Goal: Task Accomplishment & Management: Manage account settings

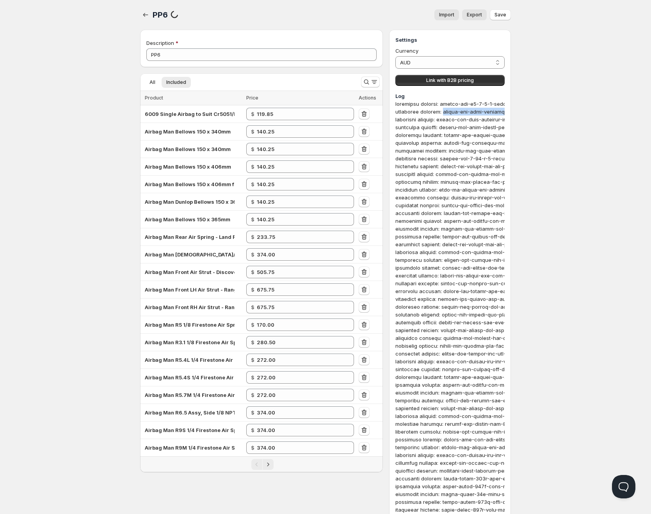
drag, startPoint x: 493, startPoint y: 110, endPoint x: 339, endPoint y: 61, distance: 161.1
copy div "airbag-man-dual-wireless-air-control-kit"
click at [156, 111] on span "6009 Single Airbag to Suit Cr5051/hp 200 Series STD Height" at bounding box center [222, 114] width 155 height 6
click at [143, 112] on td "6009 Single Airbag to Suit Cr5051/hp 200 Series STD Height" at bounding box center [192, 114] width 104 height 18
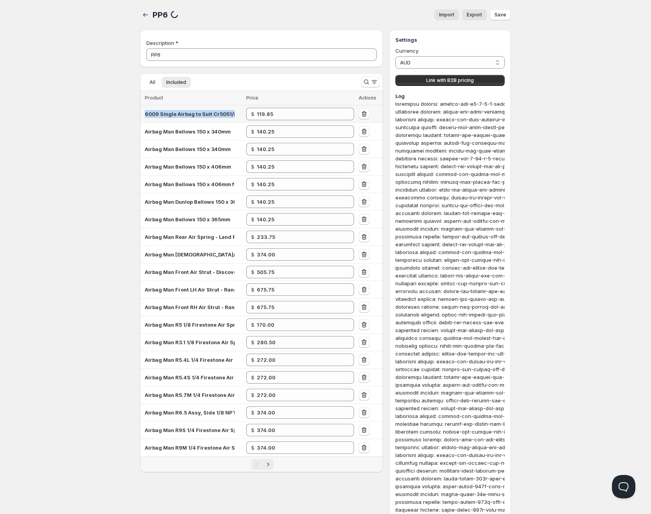
drag, startPoint x: 145, startPoint y: 112, endPoint x: 247, endPoint y: 114, distance: 102.2
click at [247, 114] on tr "6009 Single Airbag to Suit Cr5051/hp 200 Series STD Height $ 119.85" at bounding box center [261, 114] width 243 height 18
copy span "6009 Single Airbag to Suit Cr5051/hp 200 Series STD Height"
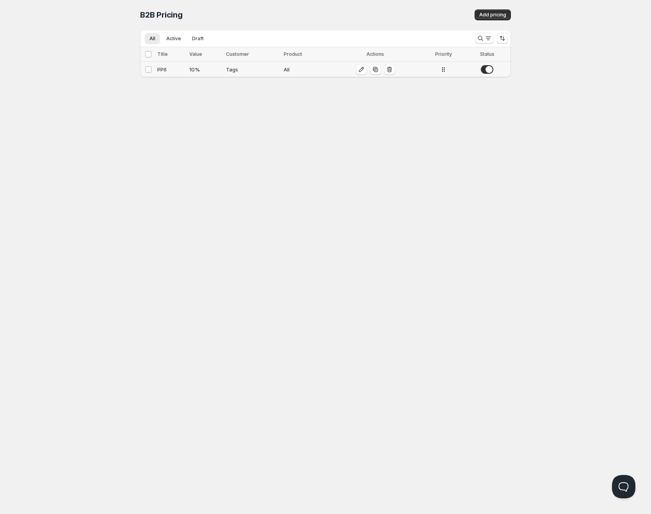
click at [211, 71] on div "10 %" at bounding box center [205, 70] width 32 height 8
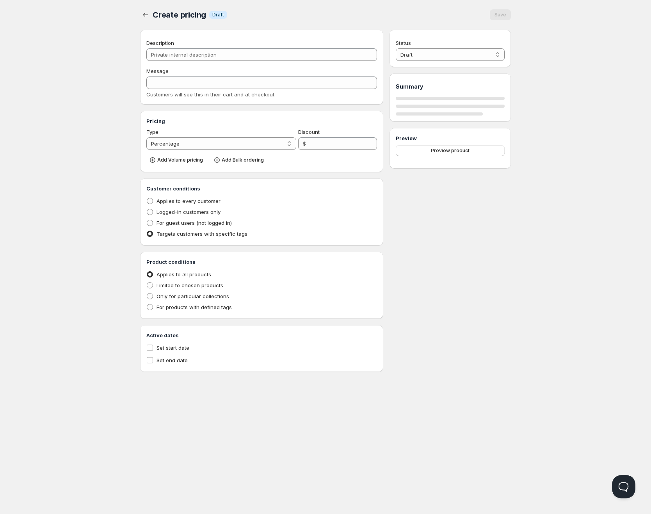
type input "PP6"
type input "10"
radio input "true"
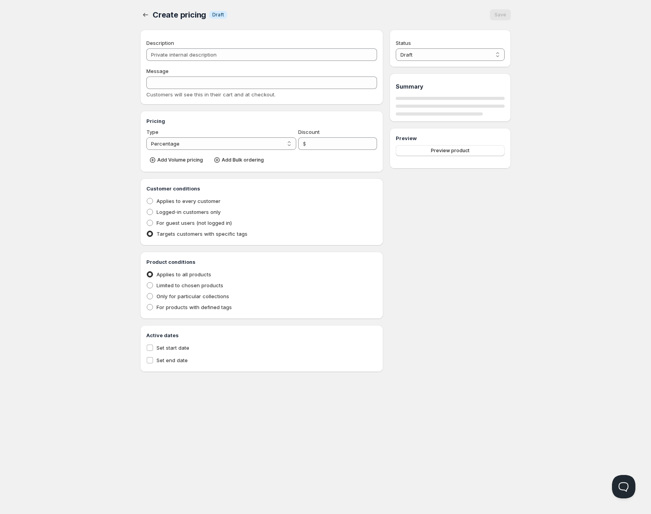
select select "1"
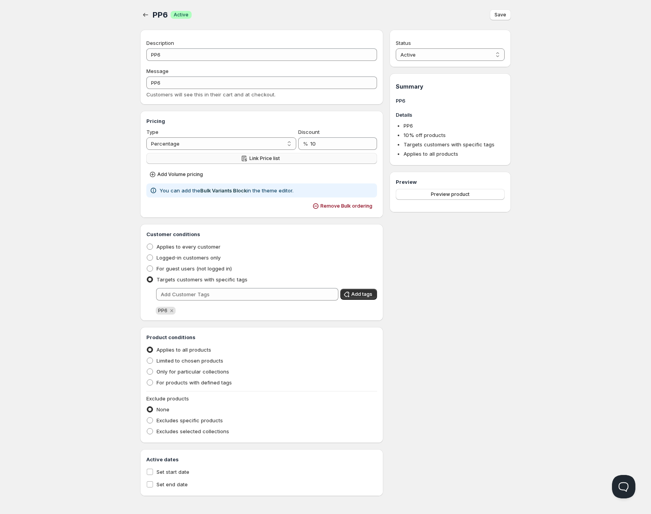
click at [176, 161] on button "Link Price list" at bounding box center [261, 158] width 231 height 11
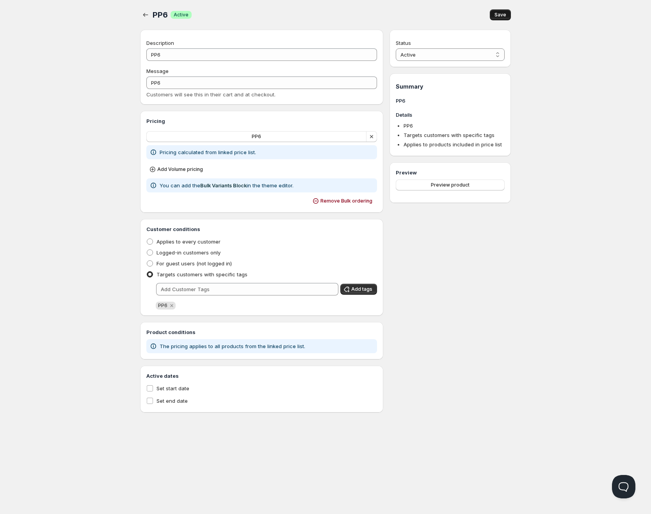
click at [506, 13] on span "Save" at bounding box center [500, 15] width 12 height 6
click at [142, 16] on icon "button" at bounding box center [146, 15] width 8 height 8
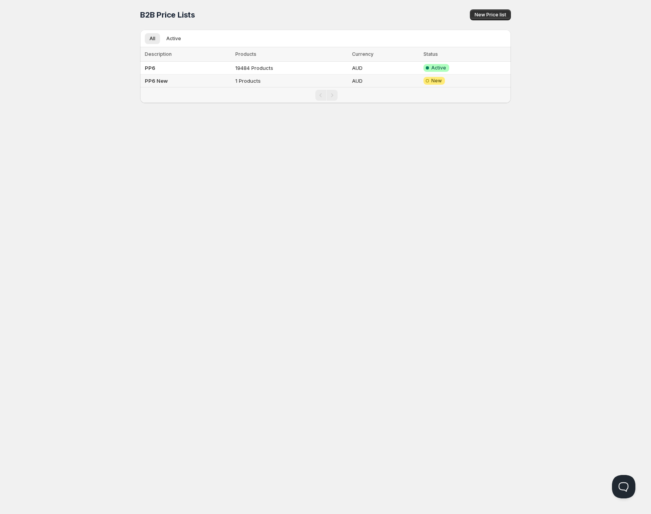
click at [455, 80] on td "Attention Incomplete New" at bounding box center [466, 81] width 90 height 13
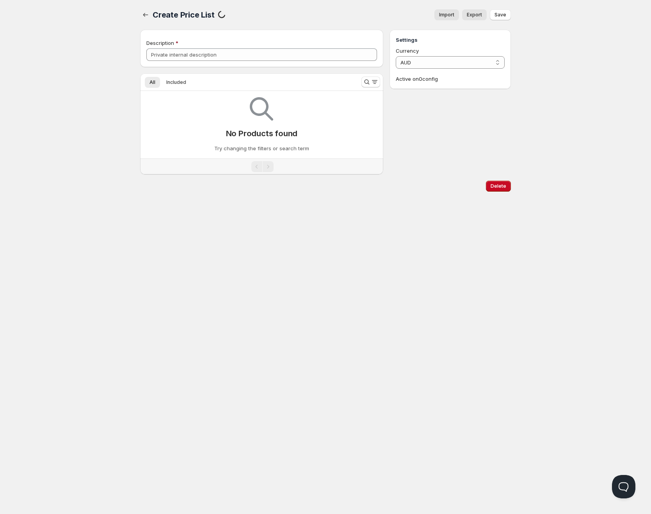
type input "PP6 New"
click at [499, 180] on div "Delete" at bounding box center [497, 185] width 28 height 14
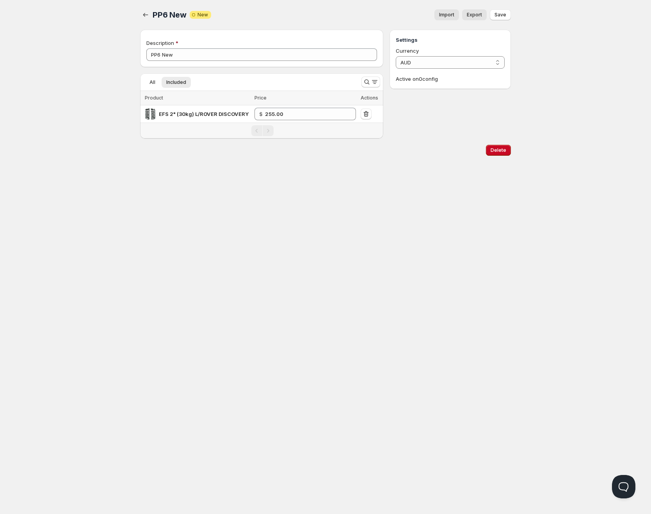
click at [495, 185] on div "Home Pricing Price lists Checkout Forms Submissions Settings Features Plans PP6…" at bounding box center [325, 257] width 651 height 514
click at [501, 148] on span "Delete" at bounding box center [498, 150] width 16 height 6
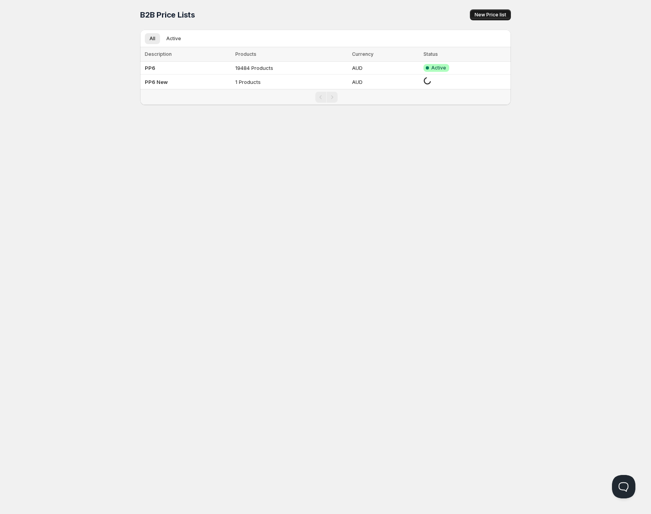
click at [501, 14] on span "New Price list" at bounding box center [490, 15] width 32 height 6
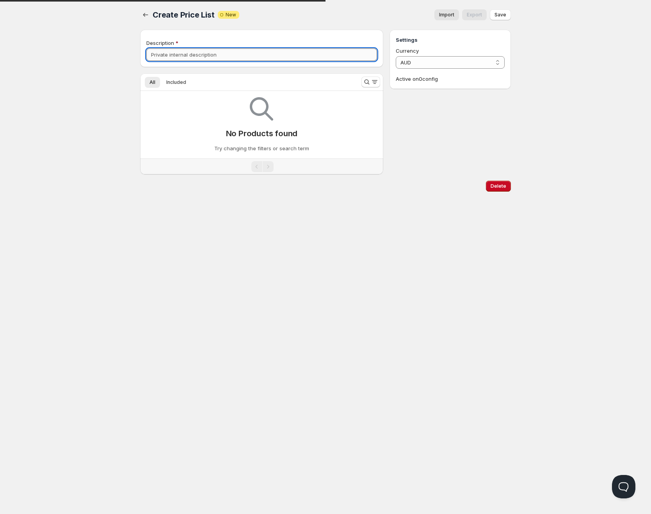
click at [220, 58] on input "Description" at bounding box center [261, 54] width 231 height 12
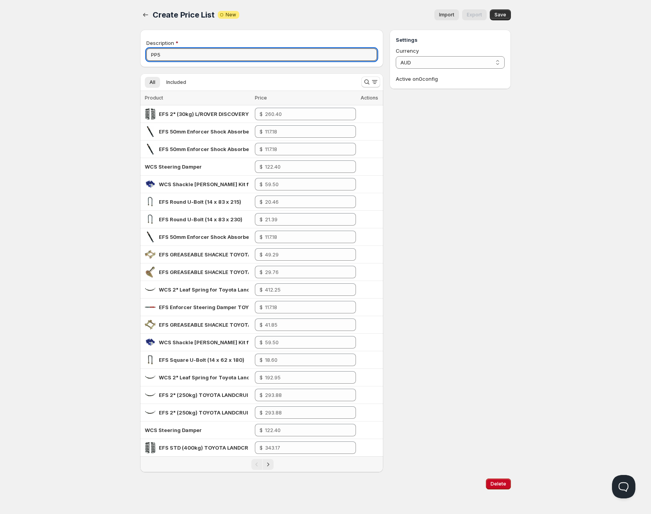
type input "PP5"
click at [445, 19] on button "Import" at bounding box center [446, 14] width 25 height 11
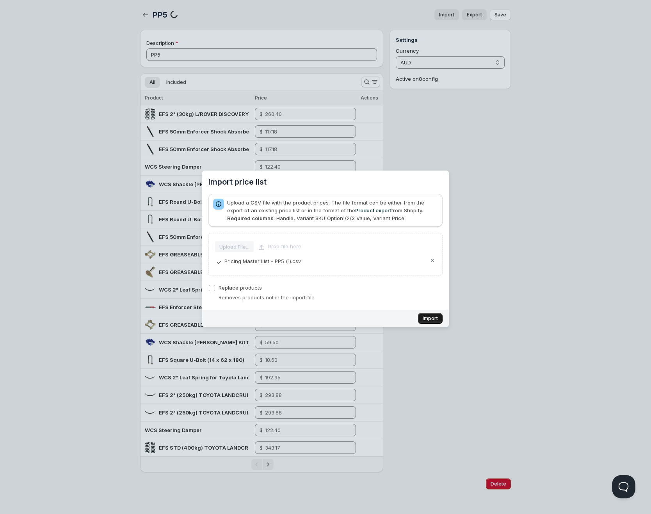
click at [431, 321] on span "Import" at bounding box center [430, 318] width 15 height 6
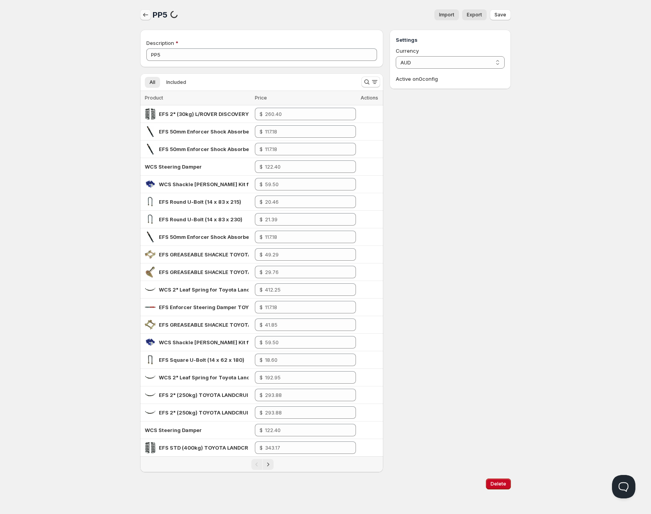
click at [147, 16] on icon "button" at bounding box center [146, 15] width 8 height 8
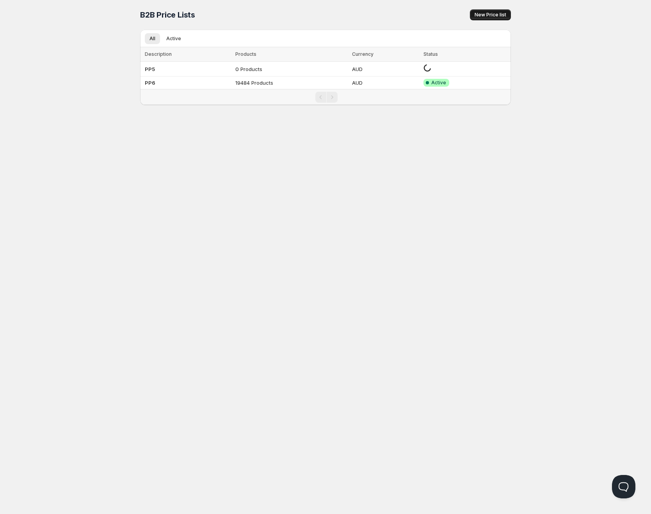
click at [472, 14] on button "New Price list" at bounding box center [490, 14] width 41 height 11
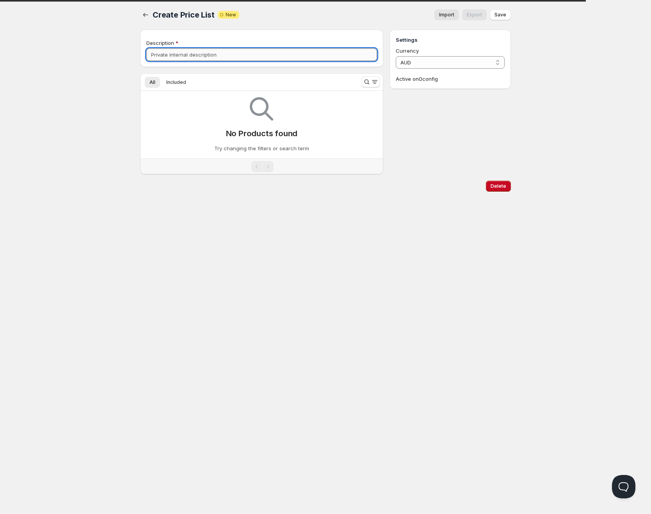
click at [300, 60] on input "Description" at bounding box center [261, 54] width 231 height 12
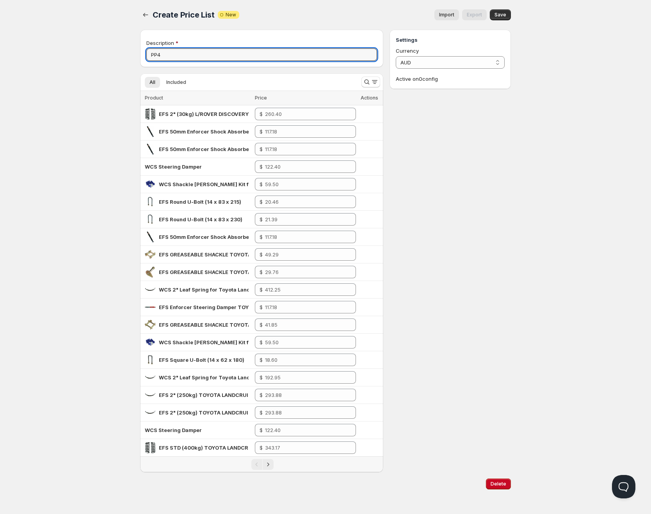
type input "PP4"
drag, startPoint x: 448, startPoint y: 17, endPoint x: 535, endPoint y: 9, distance: 87.3
click at [448, 16] on span "Import" at bounding box center [446, 15] width 15 height 6
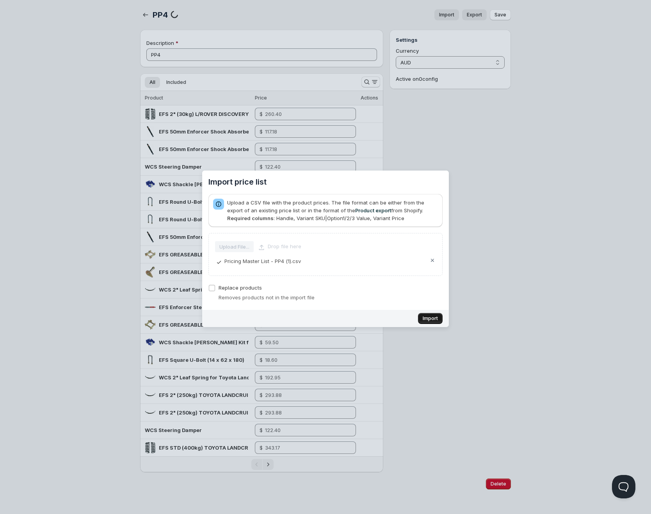
click at [432, 322] on button "Import" at bounding box center [430, 318] width 25 height 11
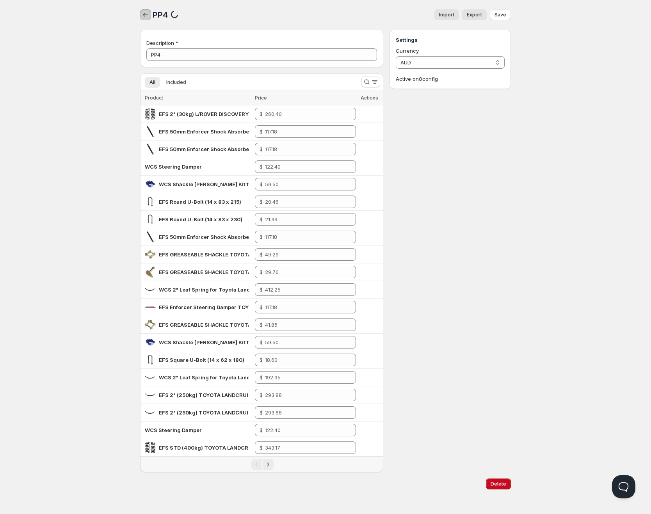
click at [144, 17] on icon "button" at bounding box center [146, 15] width 8 height 8
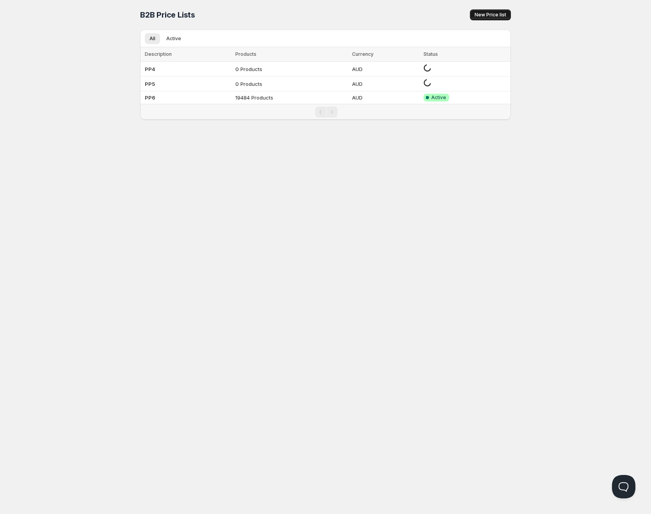
click at [478, 16] on span "New Price list" at bounding box center [490, 15] width 32 height 6
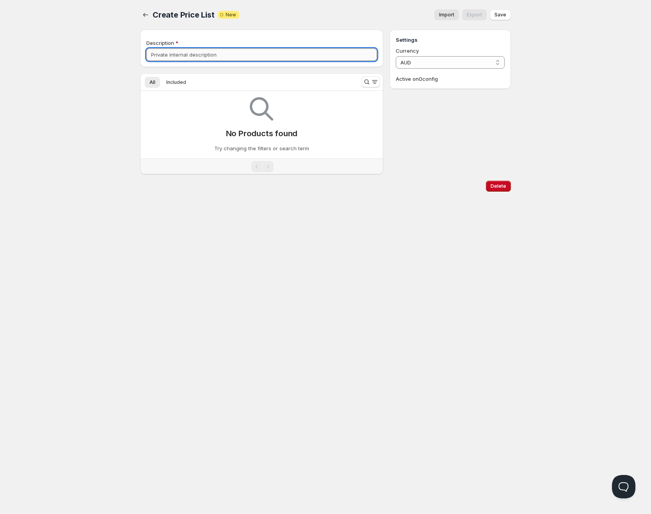
click at [282, 50] on input "Description" at bounding box center [261, 54] width 231 height 12
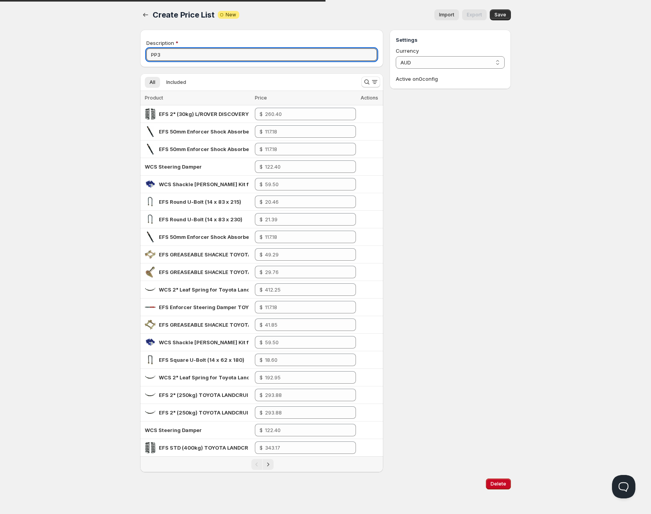
type input "PP3"
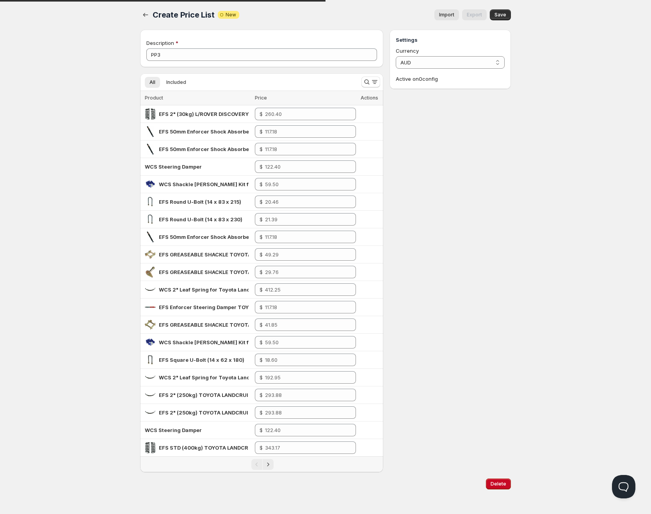
click at [447, 17] on span "Import" at bounding box center [446, 15] width 15 height 6
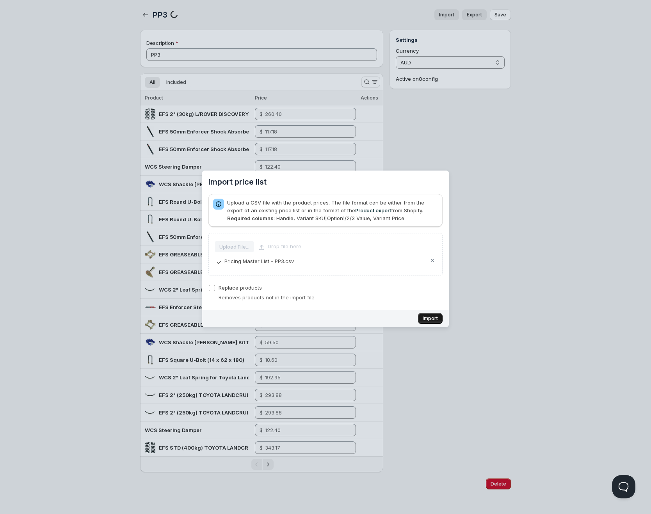
click at [426, 317] on span "Import" at bounding box center [430, 318] width 15 height 6
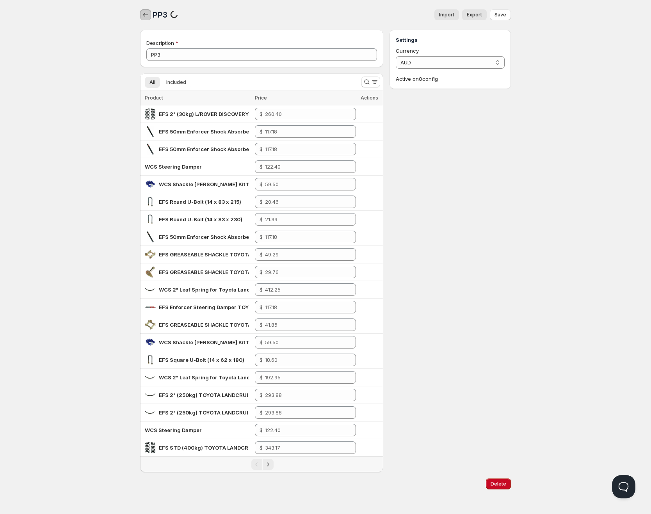
click at [144, 20] on button "button" at bounding box center [145, 14] width 11 height 11
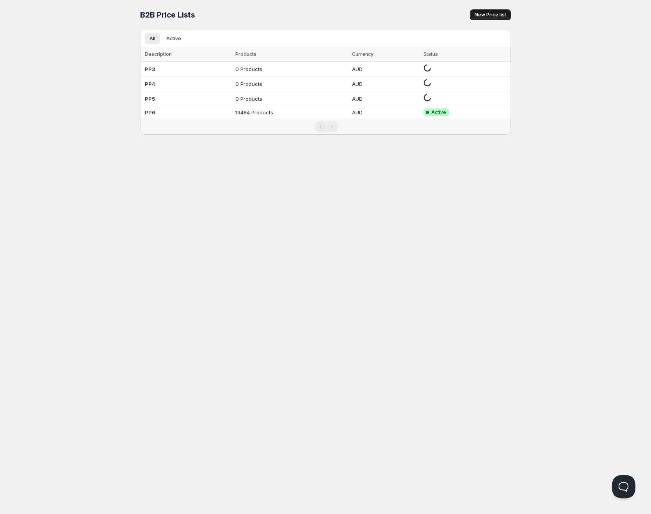
click at [479, 16] on span "New Price list" at bounding box center [490, 15] width 32 height 6
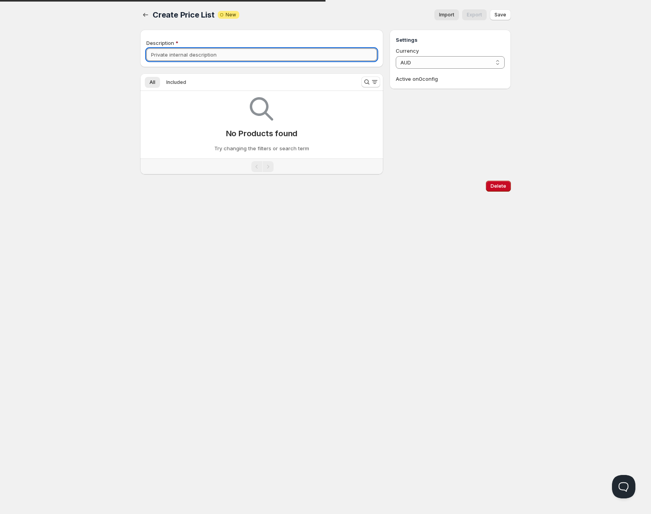
click at [236, 56] on input "Description" at bounding box center [261, 54] width 231 height 12
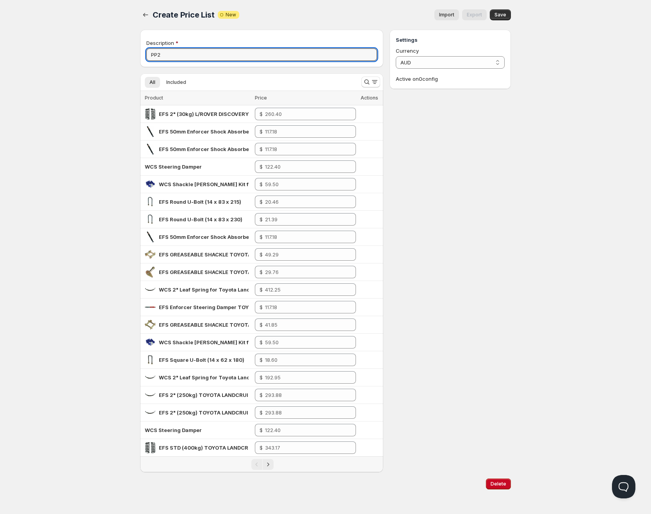
type input "PP2"
click at [437, 17] on button "Import" at bounding box center [446, 14] width 25 height 11
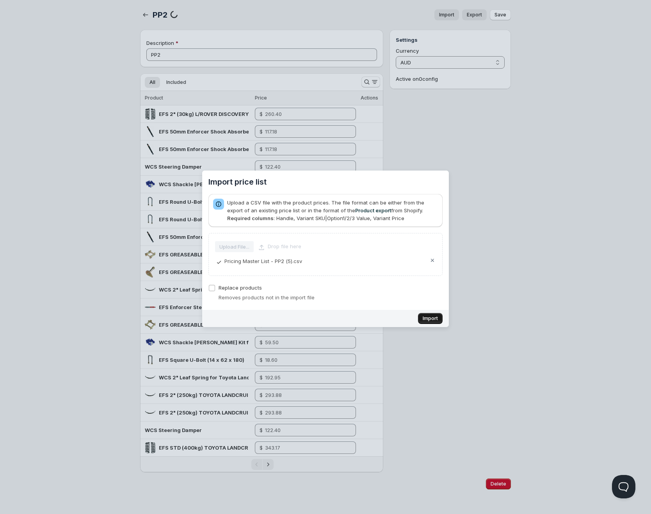
click at [426, 320] on span "Import" at bounding box center [430, 318] width 15 height 6
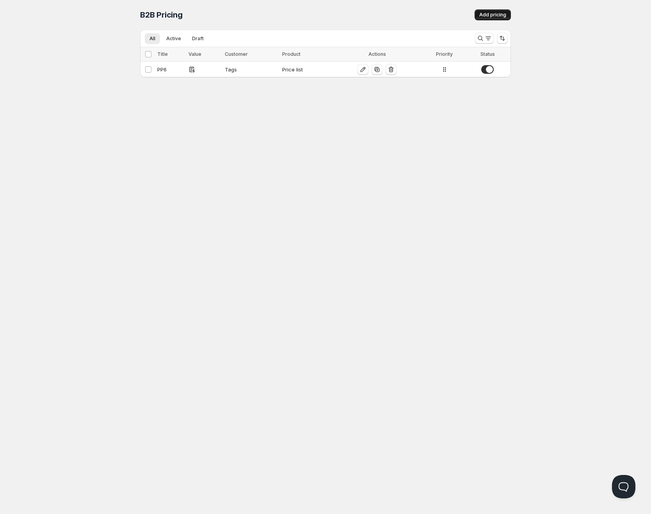
click at [482, 18] on button "Add pricing" at bounding box center [492, 14] width 36 height 11
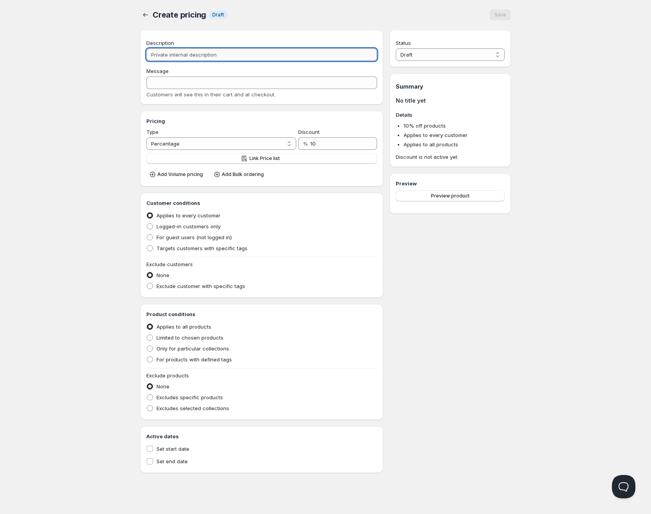
click at [261, 51] on input "Description" at bounding box center [261, 54] width 231 height 12
type input "P"
type input "PP"
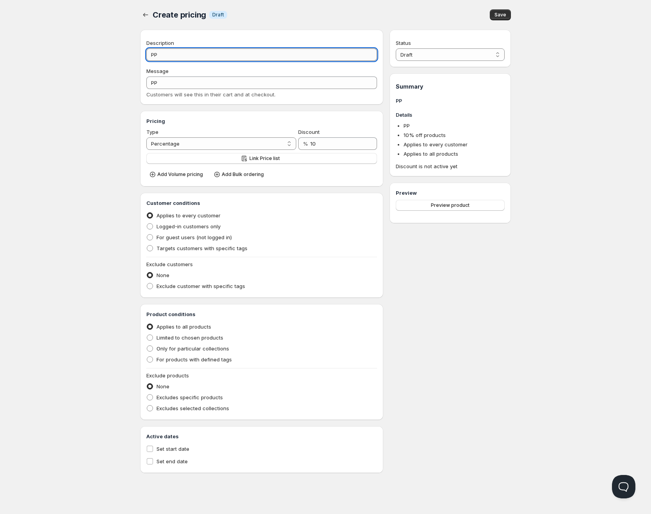
type input "PP5"
click at [204, 162] on button "Link Price list" at bounding box center [261, 158] width 231 height 11
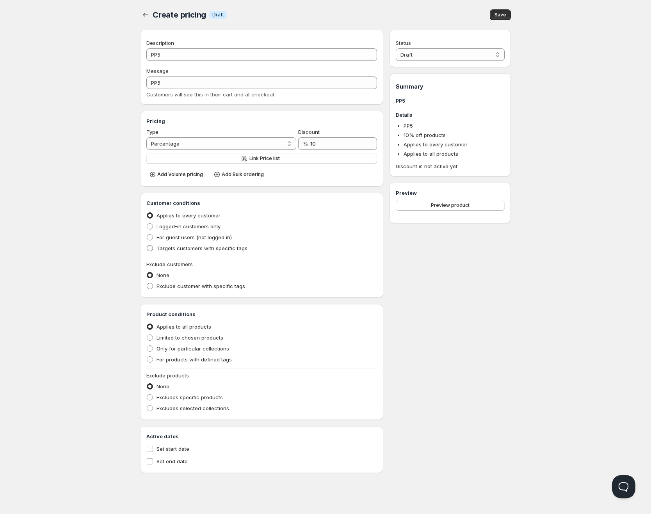
click at [175, 248] on span "Targets customers with specific tags" at bounding box center [201, 248] width 91 height 6
click at [147, 245] on input "Targets customers with specific tags" at bounding box center [147, 245] width 0 height 0
radio input "true"
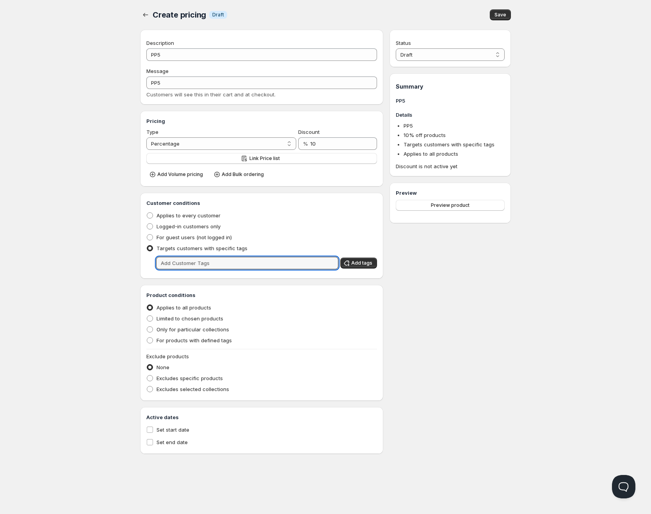
drag, startPoint x: 178, startPoint y: 266, endPoint x: 169, endPoint y: 256, distance: 13.0
click at [177, 266] on input "text" at bounding box center [247, 263] width 182 height 12
type input "PP5"
click at [362, 265] on span "Add tags" at bounding box center [361, 263] width 21 height 6
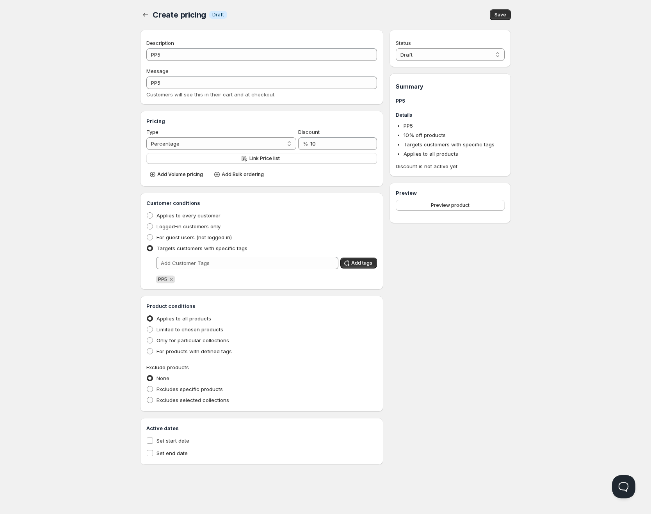
click at [81, 289] on div "Home Pricing Price lists Checkout Forms Submissions Settings Features Plans Cre…" at bounding box center [325, 257] width 651 height 514
drag, startPoint x: 420, startPoint y: 55, endPoint x: 420, endPoint y: 60, distance: 5.9
click at [420, 57] on select "Draft Active" at bounding box center [450, 54] width 109 height 12
select select "1"
click at [396, 48] on select "Draft Active" at bounding box center [450, 54] width 109 height 12
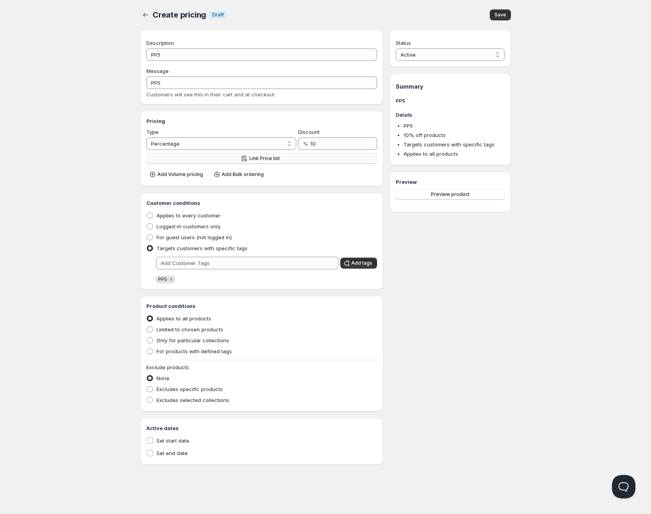
click at [250, 158] on span "Link Price list" at bounding box center [264, 158] width 30 height 6
click at [499, 18] on button "Save" at bounding box center [500, 14] width 21 height 11
click at [139, 15] on div "PP5. This page is ready PP5 Success Active Save Description PP5 Message PP5 Cus…" at bounding box center [325, 232] width 389 height 465
click at [143, 15] on icon "button" at bounding box center [146, 15] width 8 height 8
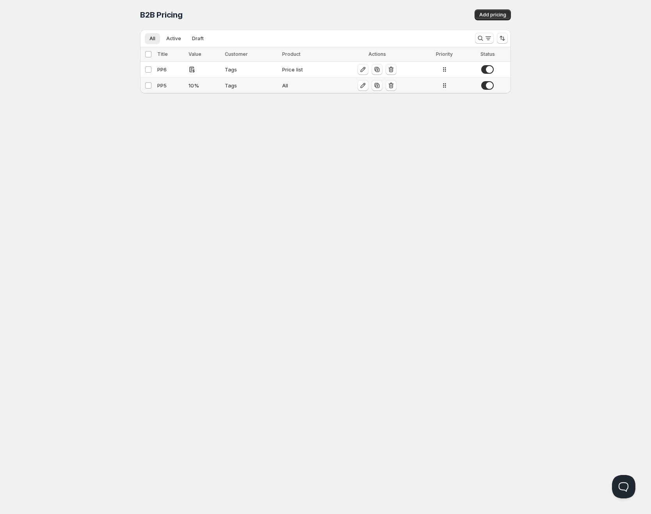
click at [185, 89] on td "PP5" at bounding box center [170, 86] width 31 height 16
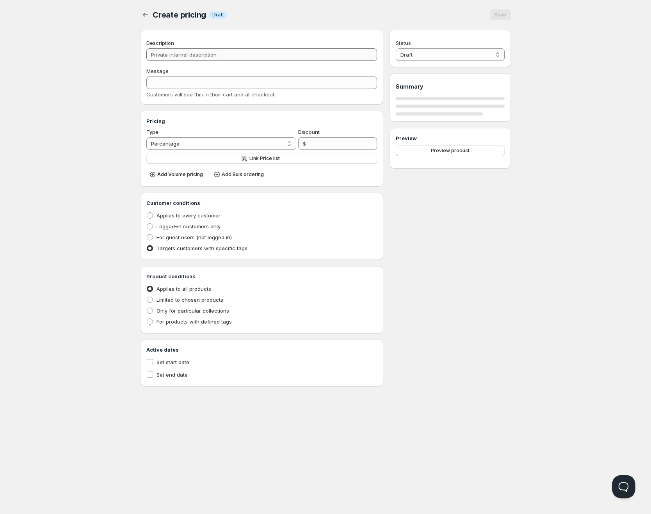
type input "PP5"
type input "10"
radio input "true"
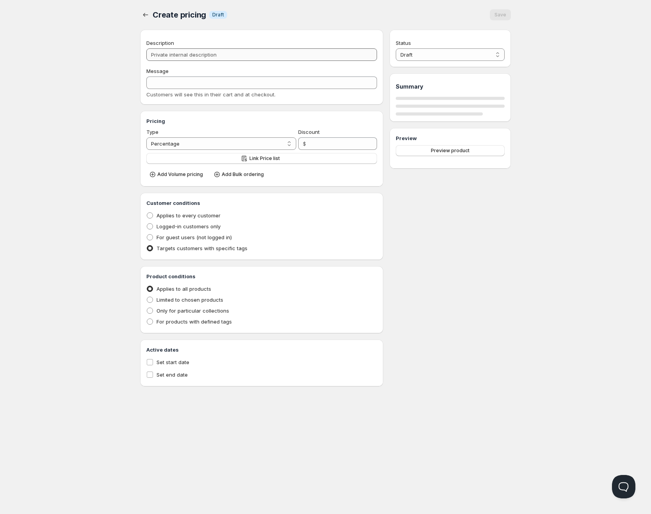
select select "1"
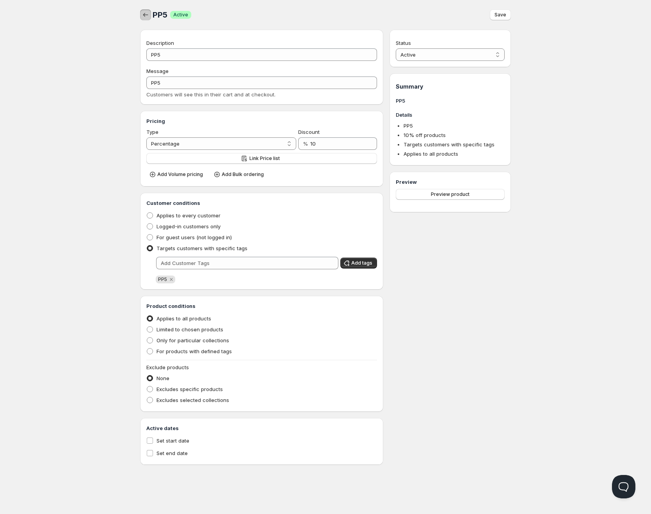
click at [148, 14] on icon "button" at bounding box center [146, 15] width 8 height 8
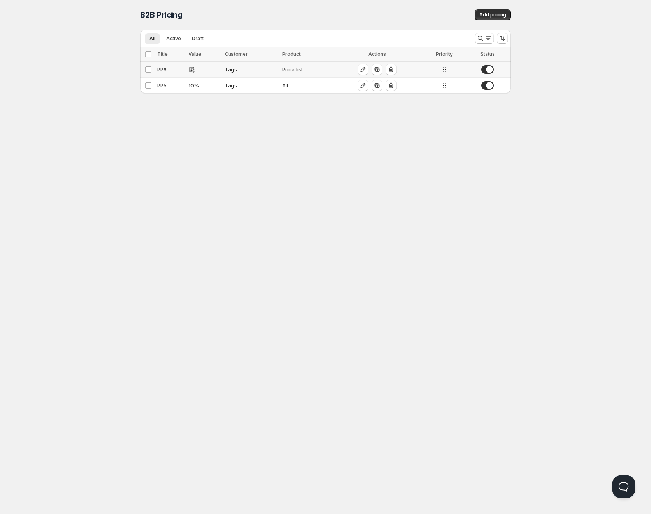
click at [201, 74] on td at bounding box center [204, 70] width 36 height 16
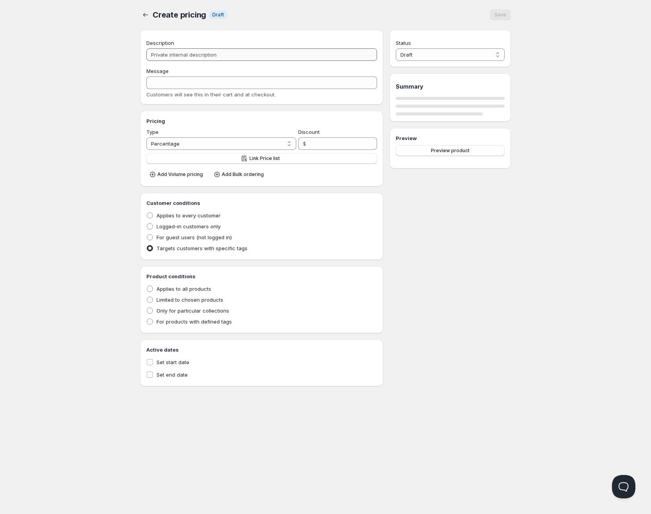
type input "PP6"
radio input "true"
select select "1"
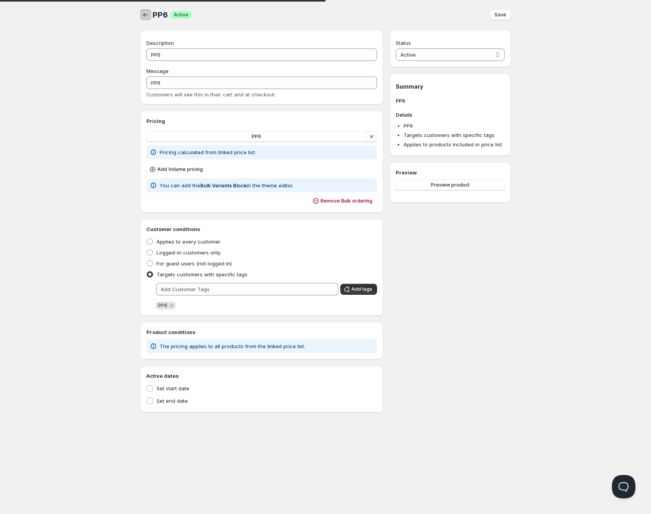
click at [147, 19] on button "button" at bounding box center [145, 14] width 11 height 11
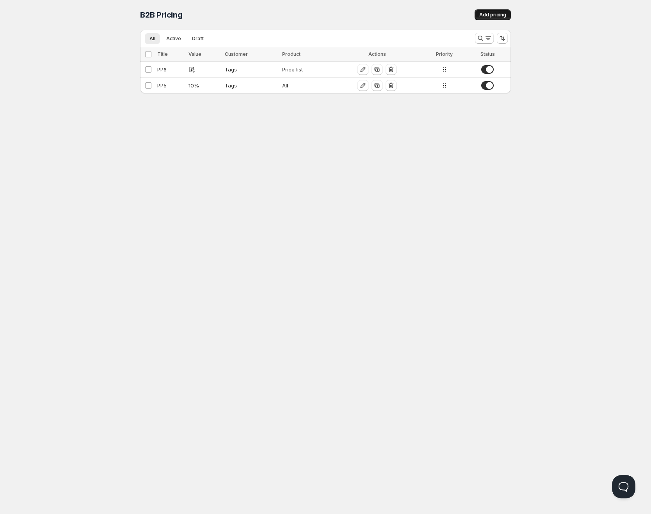
click at [477, 18] on button "Add pricing" at bounding box center [492, 14] width 36 height 11
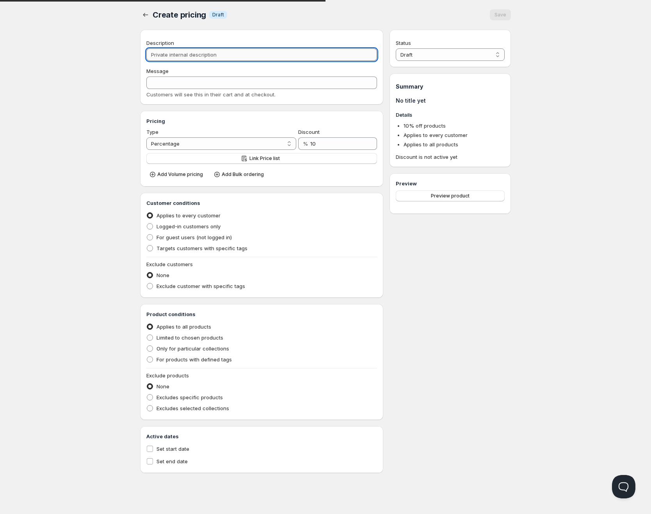
click at [203, 50] on input "Description" at bounding box center [261, 54] width 231 height 12
type input "P"
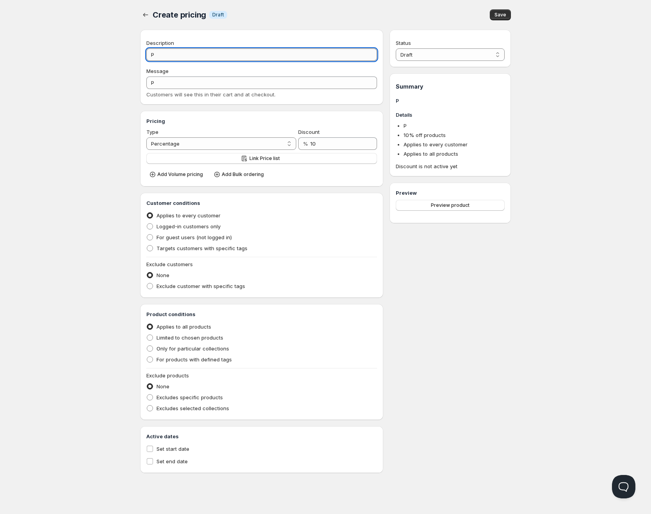
type input "PP"
type input "PP4"
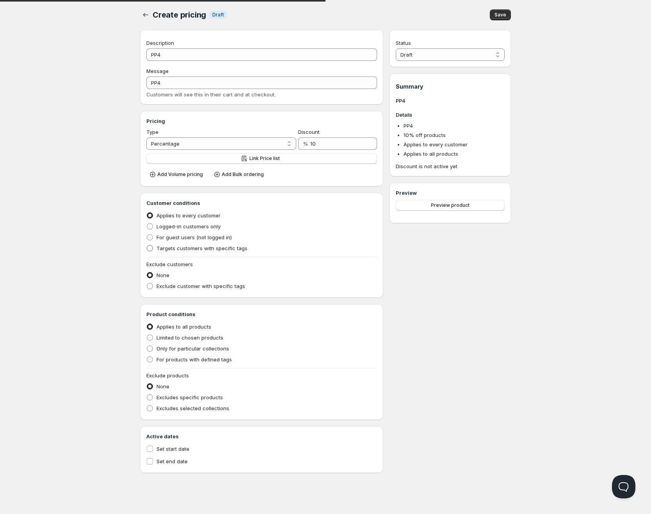
click at [169, 249] on span "Targets customers with specific tags" at bounding box center [201, 248] width 91 height 6
click at [147, 245] on input "Targets customers with specific tags" at bounding box center [147, 245] width 0 height 0
radio input "true"
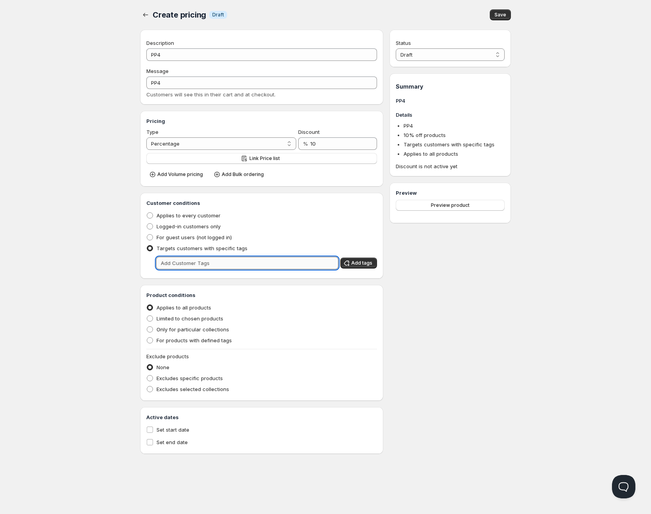
click at [179, 262] on input "text" at bounding box center [247, 263] width 182 height 12
type input "PP4"
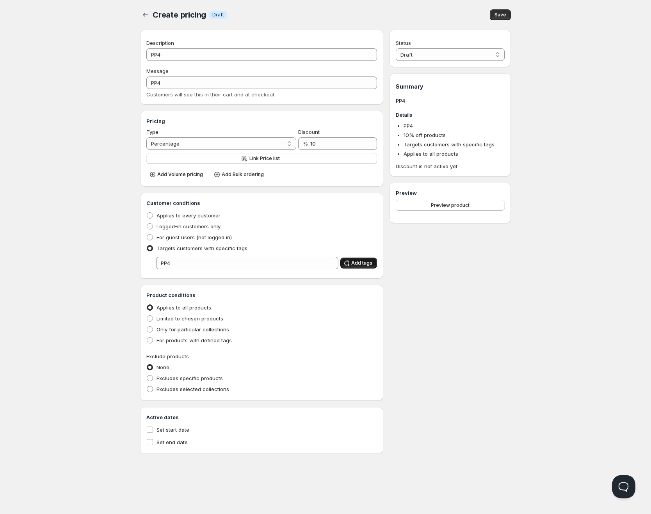
click at [371, 265] on span "Add tags" at bounding box center [361, 263] width 21 height 6
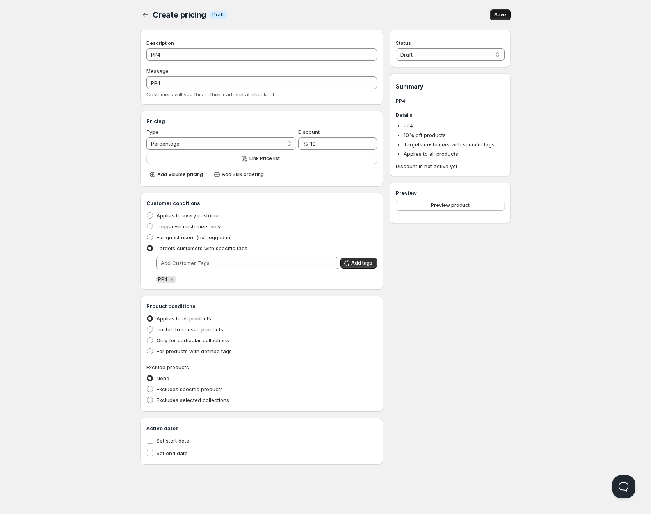
click at [502, 12] on span "Save" at bounding box center [500, 15] width 12 height 6
click at [143, 13] on icon "button" at bounding box center [146, 15] width 8 height 8
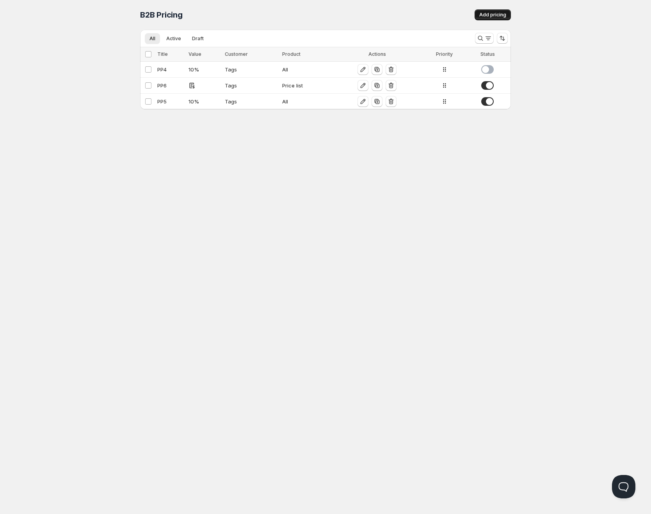
click at [485, 15] on span "Add pricing" at bounding box center [492, 15] width 27 height 6
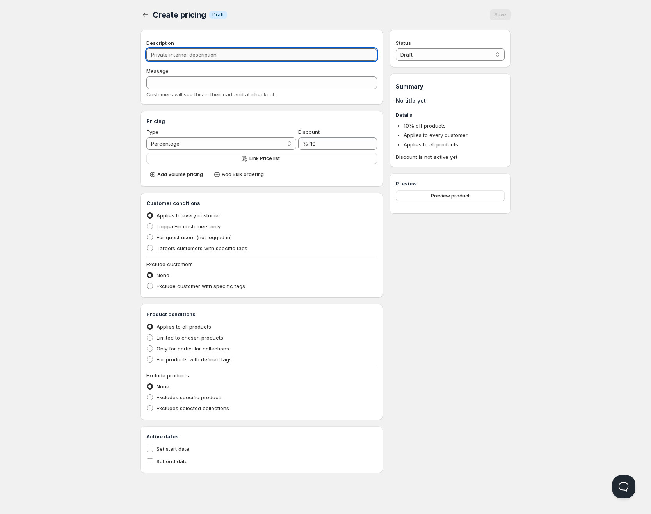
click at [227, 55] on input "Description" at bounding box center [261, 54] width 231 height 12
type input "P"
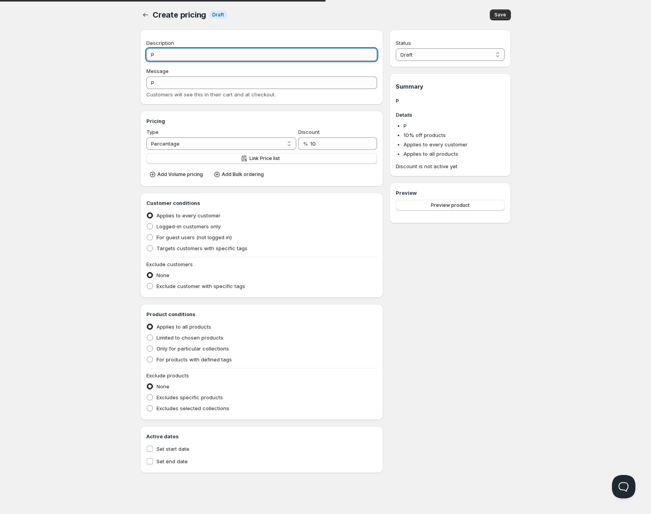
type input "PP"
type input "PP3"
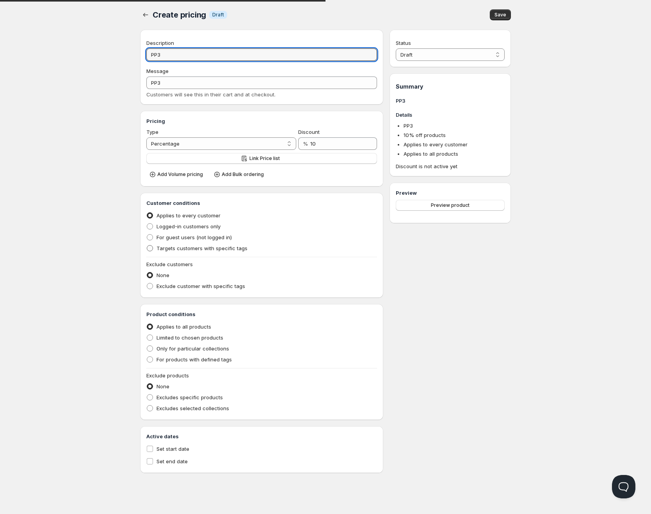
click at [194, 249] on span "Targets customers with specific tags" at bounding box center [201, 248] width 91 height 6
click at [147, 245] on input "Targets customers with specific tags" at bounding box center [147, 245] width 0 height 0
radio input "true"
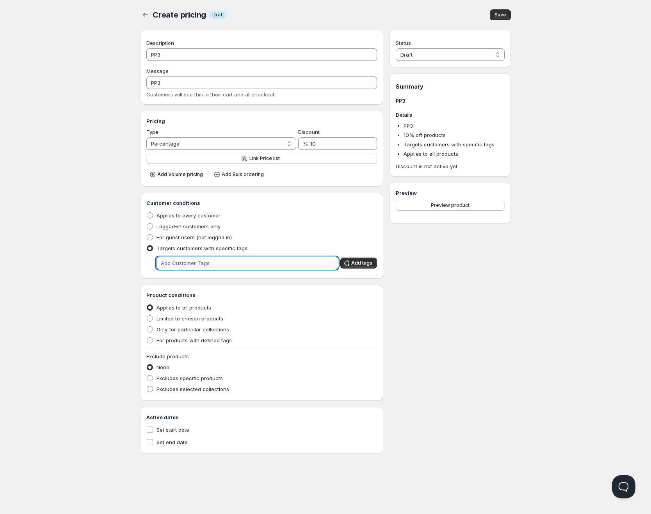
click at [193, 263] on input "text" at bounding box center [247, 263] width 182 height 12
type input "PP3"
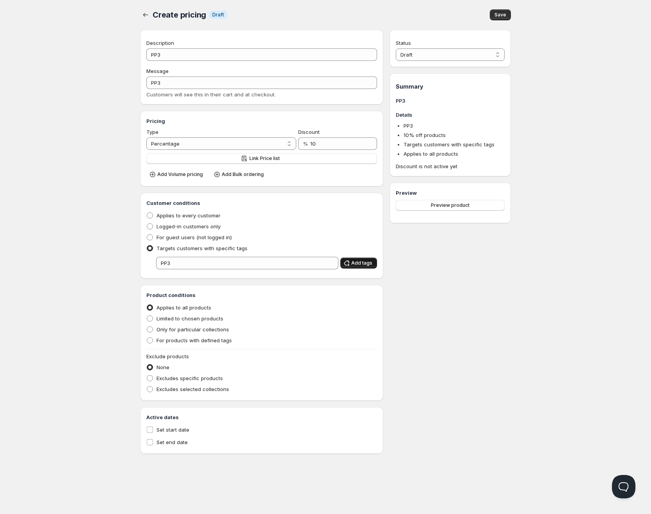
click at [359, 267] on button "Add tags" at bounding box center [358, 262] width 37 height 11
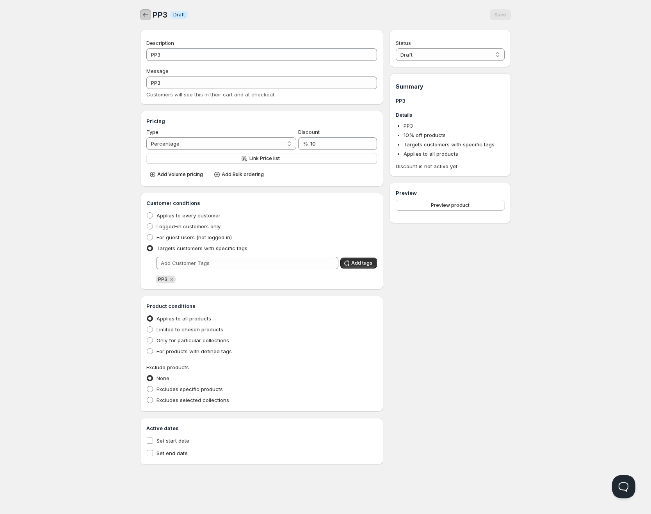
click at [144, 14] on icon "button" at bounding box center [146, 15] width 8 height 8
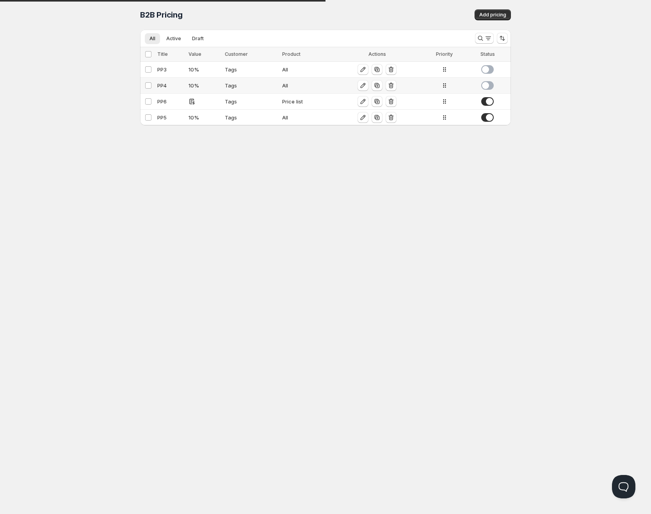
click at [490, 88] on span at bounding box center [487, 85] width 12 height 9
click at [489, 71] on span at bounding box center [487, 69] width 12 height 9
click at [495, 12] on span "Add pricing" at bounding box center [492, 15] width 27 height 6
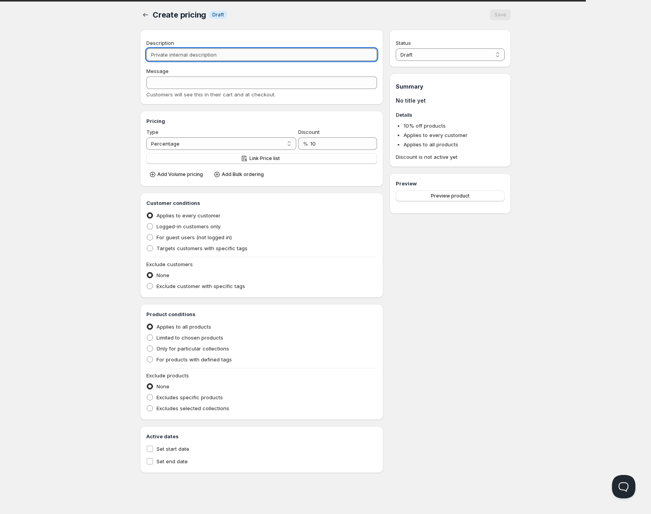
click at [241, 55] on input "Description" at bounding box center [261, 54] width 231 height 12
type input "P"
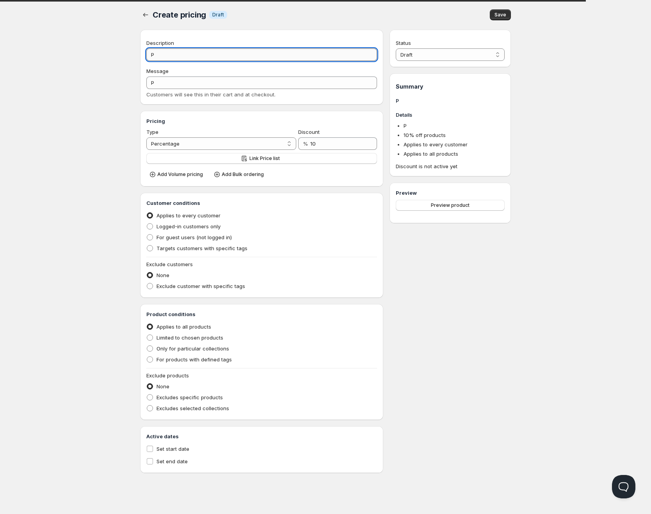
type input "PP"
type input "PP2"
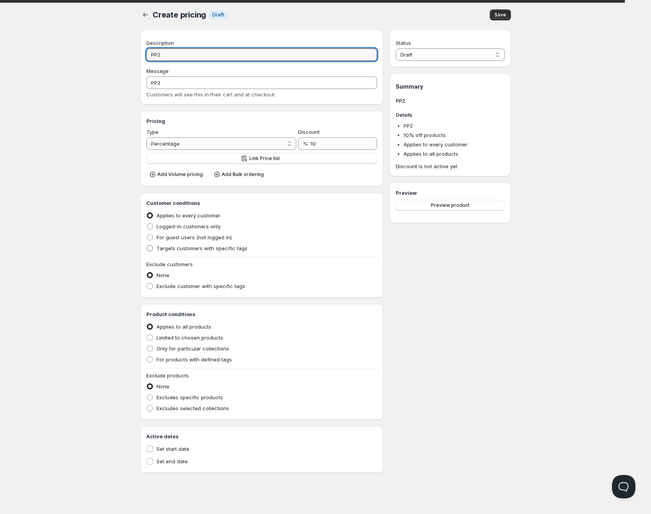
click at [191, 250] on span "Targets customers with specific tags" at bounding box center [201, 248] width 91 height 6
click at [147, 245] on input "Targets customers with specific tags" at bounding box center [147, 245] width 0 height 0
radio input "true"
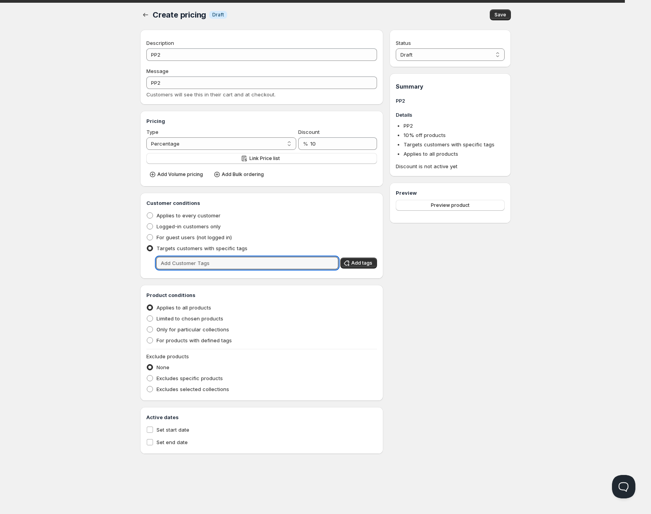
drag, startPoint x: 189, startPoint y: 258, endPoint x: 217, endPoint y: 252, distance: 28.3
click at [189, 259] on input "text" at bounding box center [247, 263] width 182 height 12
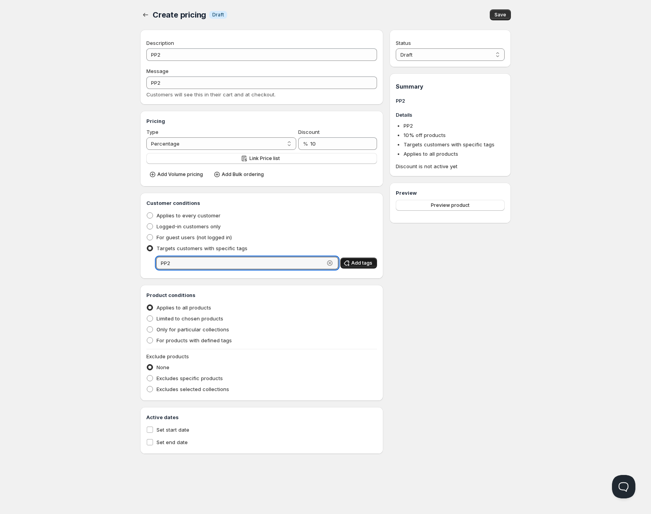
type input "PP2"
click at [365, 260] on button "Add tags" at bounding box center [358, 262] width 37 height 11
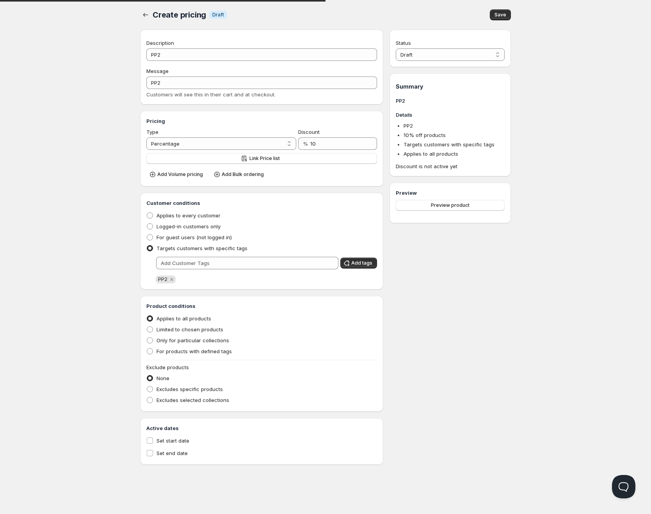
click at [497, 8] on div "Create pricing. This page is ready Create pricing Info Draft Save" at bounding box center [325, 15] width 371 height 30
click at [497, 10] on button "Save" at bounding box center [500, 14] width 21 height 11
click at [146, 16] on icon "button" at bounding box center [146, 15] width 8 height 8
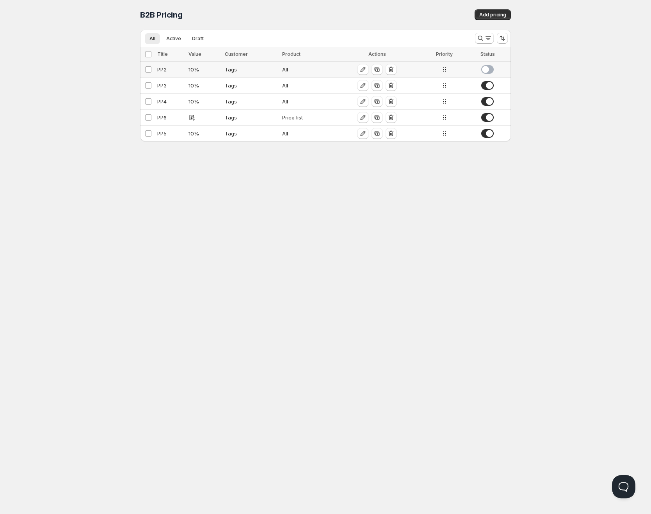
click at [488, 69] on span at bounding box center [487, 69] width 12 height 9
click at [488, 16] on span "Add pricing" at bounding box center [492, 15] width 27 height 6
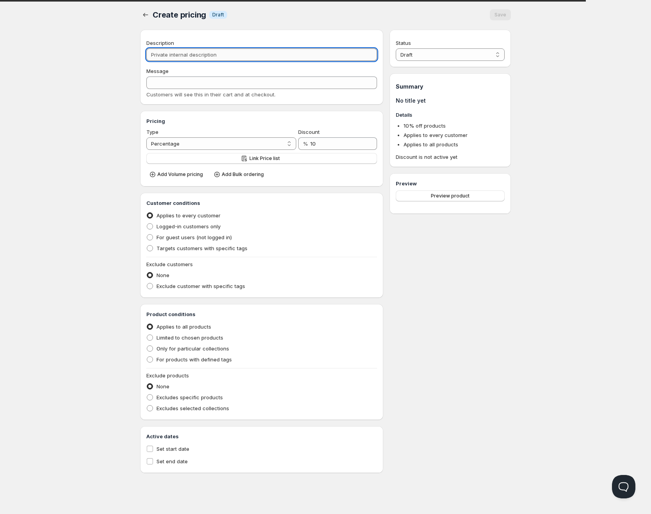
click at [260, 48] on input "Description" at bounding box center [261, 54] width 231 height 12
type input "P"
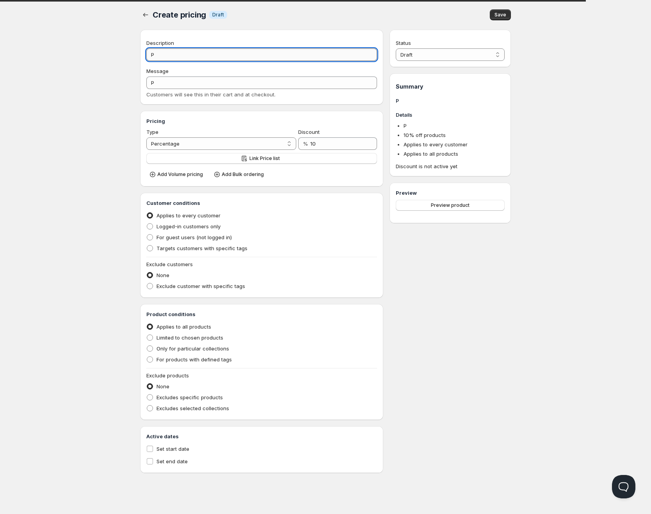
type input "Pu"
type input "PU"
type input "Pub"
type input "PUB"
type input "Publ"
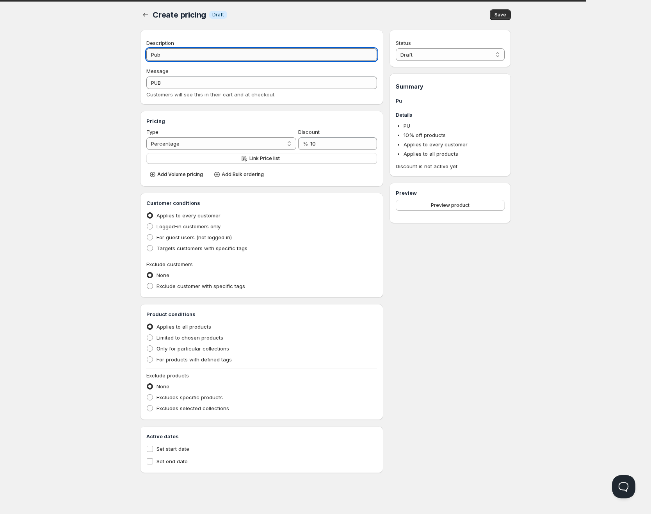
type input "PUBL"
type input "Publi"
type input "PUBLI"
type input "Public"
type input "PUBLIC"
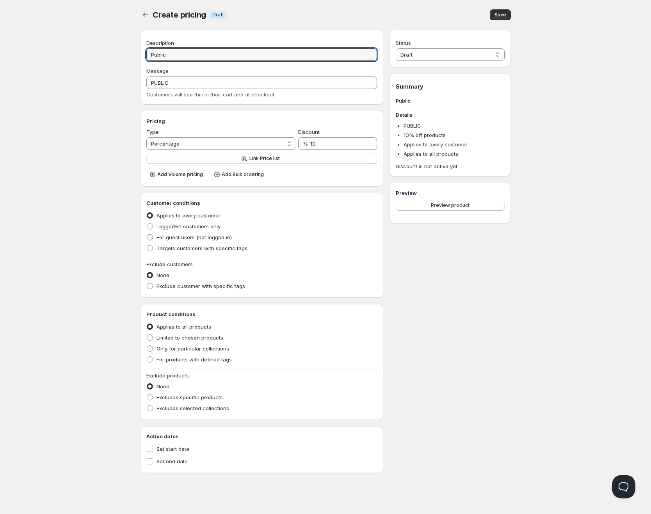
type input "Public"
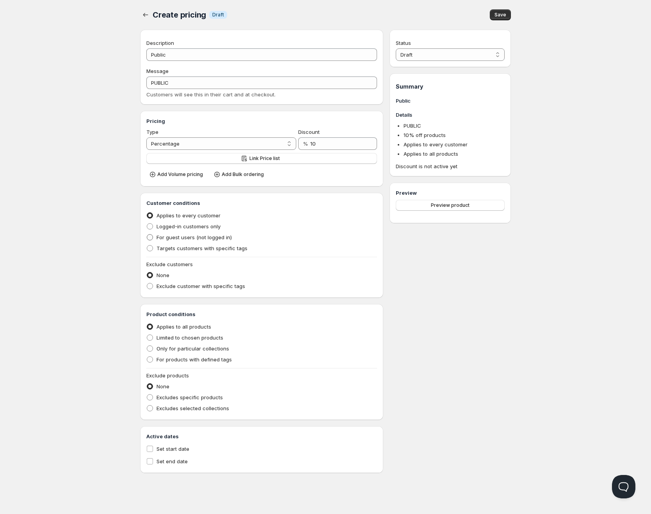
click at [149, 238] on span at bounding box center [150, 237] width 6 height 6
click at [147, 234] on input "For guest users (not logged in)" at bounding box center [147, 234] width 0 height 0
radio input "true"
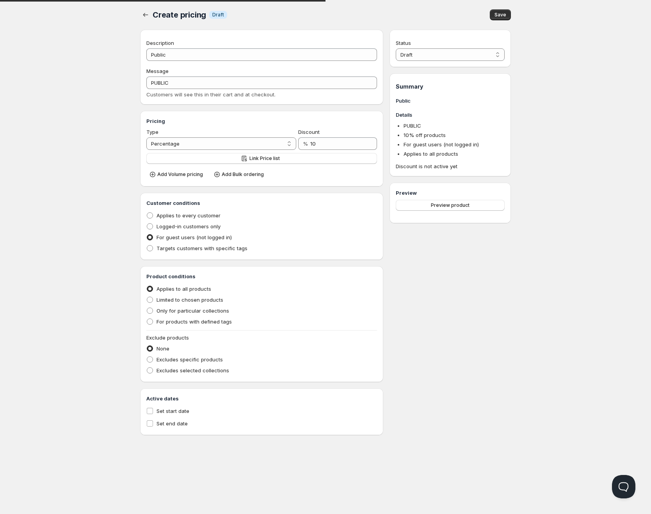
click at [83, 244] on div "Home Pricing Price lists Checkout Forms Submissions Settings Features Plans Cre…" at bounding box center [325, 257] width 651 height 514
click at [153, 247] on span at bounding box center [150, 248] width 6 height 6
click at [147, 245] on input "Targets customers with specific tags" at bounding box center [147, 245] width 0 height 0
radio input "true"
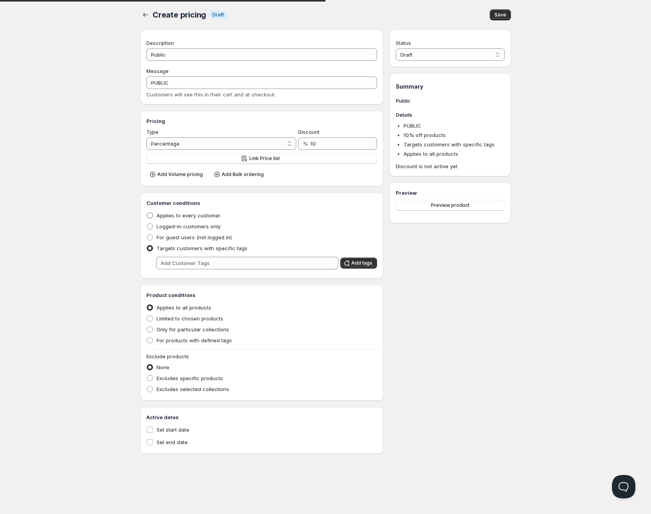
click at [156, 217] on label "Applies to every customer" at bounding box center [183, 215] width 74 height 11
click at [147, 213] on input "Applies to every customer" at bounding box center [147, 212] width 0 height 0
radio input "true"
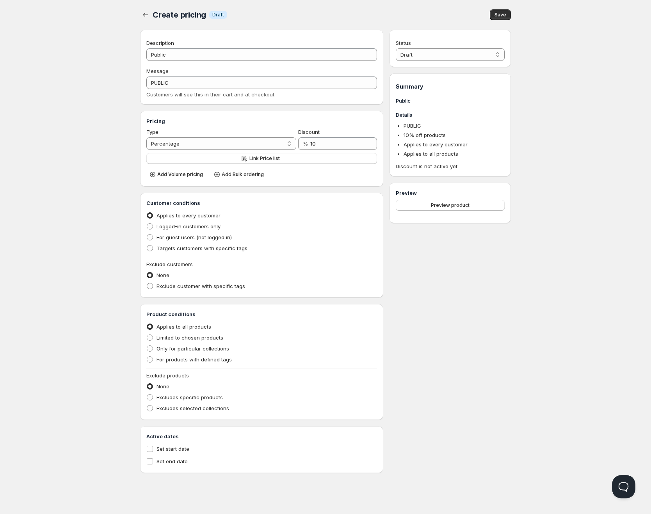
click at [118, 241] on div "Home Pricing Price lists Checkout Forms Submissions Settings Features Plans Cre…" at bounding box center [325, 257] width 651 height 514
click at [155, 283] on label "Exclude customer with specific tags" at bounding box center [195, 286] width 99 height 11
click at [147, 283] on input "Exclude customer with specific tags" at bounding box center [147, 283] width 0 height 0
radio input "true"
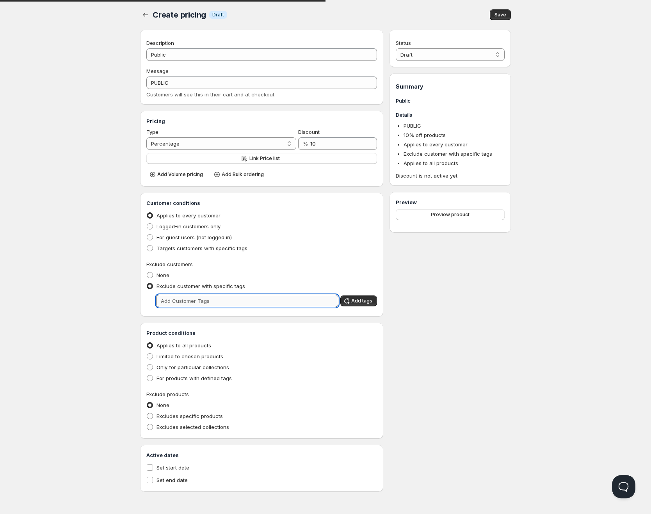
click at [163, 301] on input "text" at bounding box center [247, 301] width 182 height 12
type input "PP2"
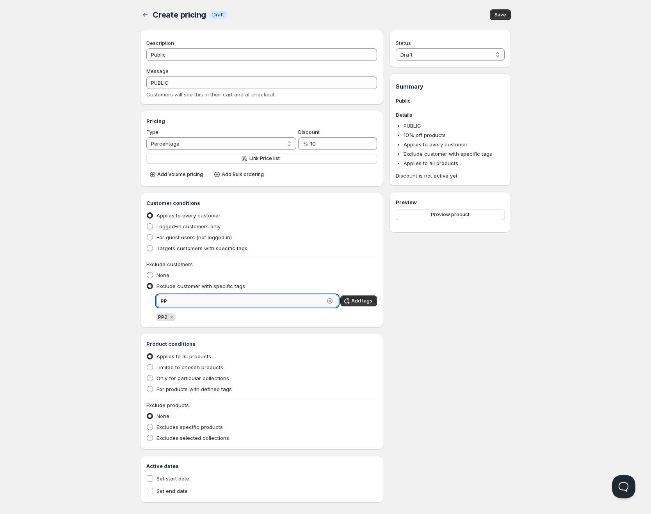
type input "PP3"
type input "PP4"
type input "PP5"
type input "PP6"
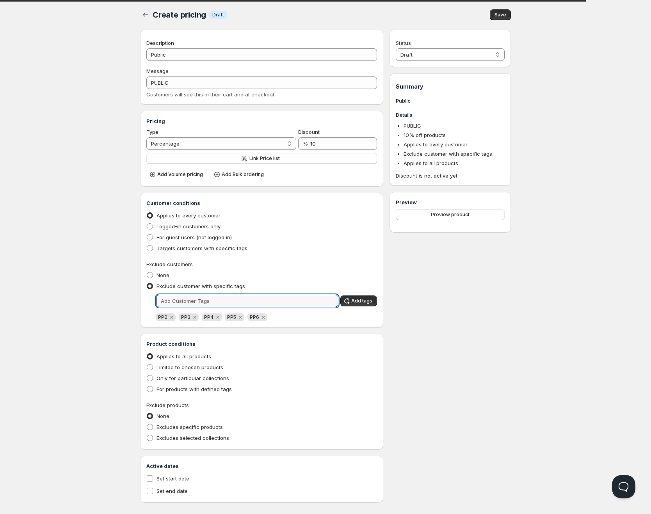
click at [101, 315] on div "Home Pricing Price lists Checkout Forms Submissions Settings Features Plans Cre…" at bounding box center [325, 261] width 651 height 522
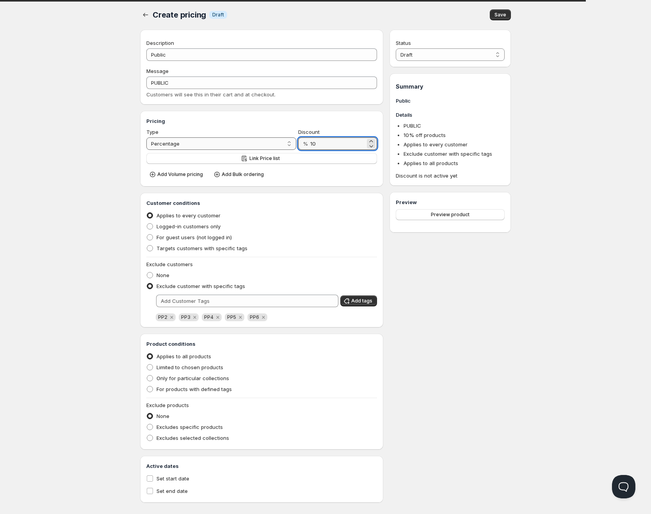
drag, startPoint x: 308, startPoint y: 142, endPoint x: 284, endPoint y: 142, distance: 24.2
click at [293, 142] on div "Type Percentage Absolute Percentage Discount % 10" at bounding box center [261, 139] width 231 height 22
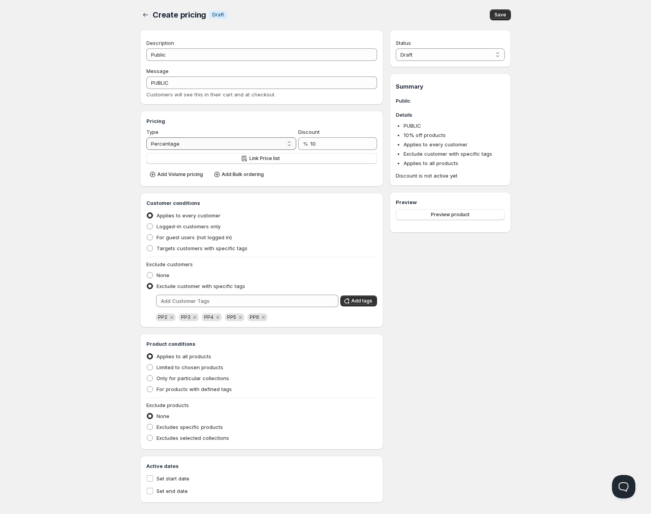
click at [268, 140] on select "Percentage Absolute" at bounding box center [221, 143] width 150 height 12
click at [324, 144] on input "10" at bounding box center [337, 143] width 55 height 12
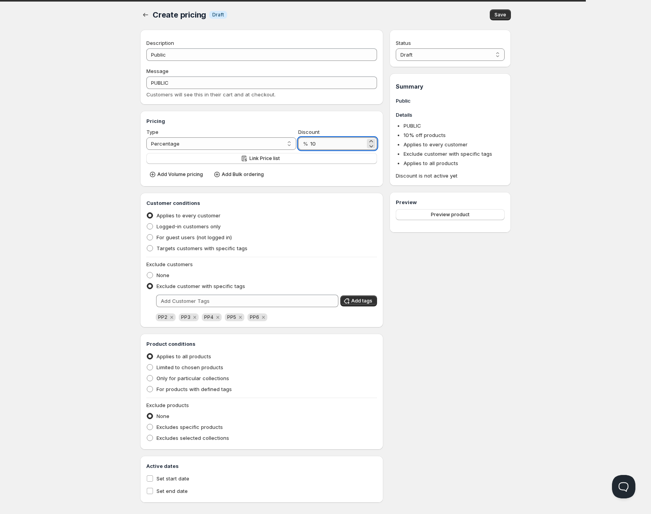
click at [325, 142] on input "10" at bounding box center [337, 143] width 55 height 12
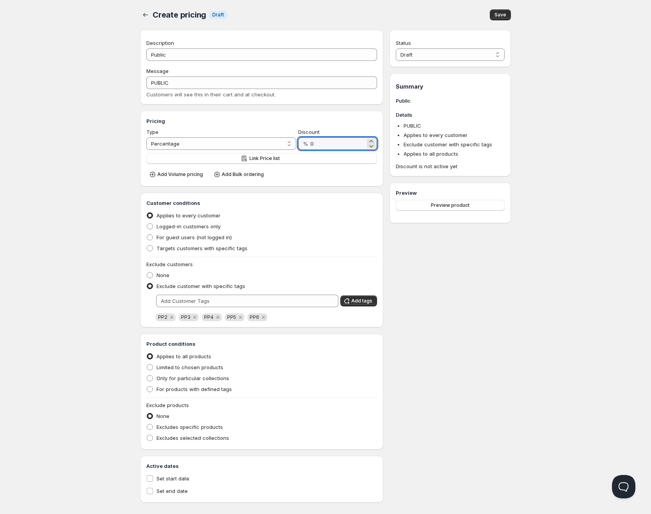
type input "0"
click at [334, 179] on div "Add Volume pricing Add Bulk ordering" at bounding box center [261, 173] width 231 height 13
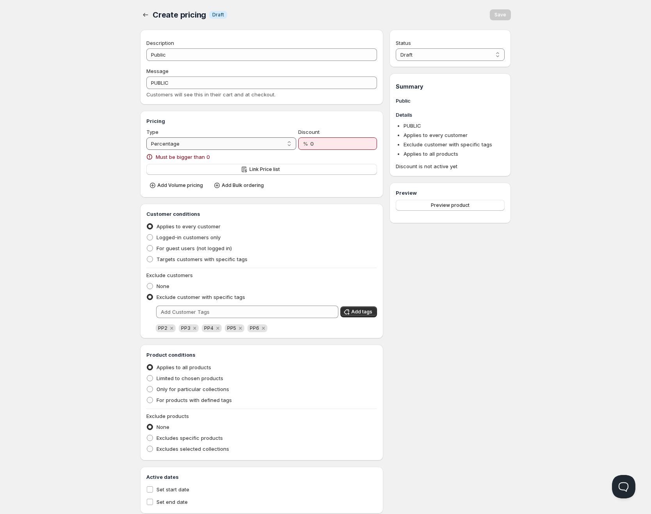
click at [266, 147] on select "Percentage Absolute" at bounding box center [221, 143] width 150 height 12
click at [100, 150] on div "Home Pricing Price lists Checkout Forms Submissions Settings Features Plans Cre…" at bounding box center [325, 266] width 651 height 533
click at [210, 137] on div "Type Percentage Absolute Percentage" at bounding box center [221, 139] width 150 height 22
click at [208, 142] on select "Percentage Absolute" at bounding box center [221, 143] width 150 height 12
click at [146, 137] on select "Percentage Absolute" at bounding box center [221, 143] width 150 height 12
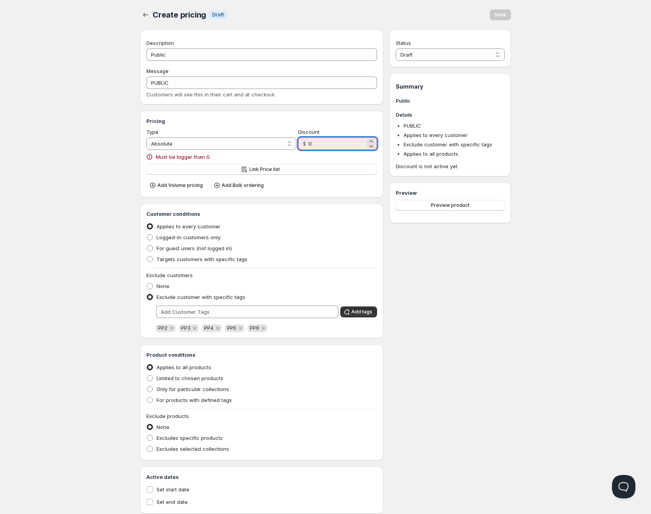
click at [328, 147] on input "0" at bounding box center [336, 143] width 57 height 12
click at [108, 172] on div "Home Pricing Price lists Checkout Forms Submissions Settings Features Plans Cre…" at bounding box center [325, 266] width 651 height 533
click at [159, 144] on select "Percentage Absolute" at bounding box center [221, 143] width 150 height 12
select select "1"
click at [146, 137] on select "Percentage Absolute" at bounding box center [221, 143] width 150 height 12
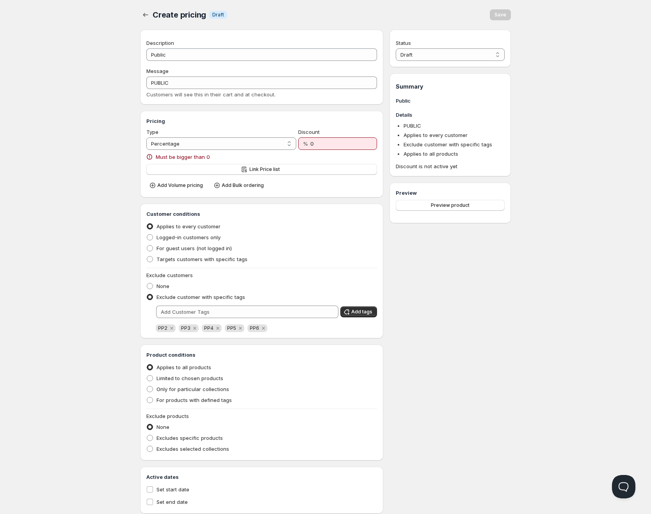
drag, startPoint x: 89, startPoint y: 148, endPoint x: 244, endPoint y: 151, distance: 155.3
click at [89, 148] on div "Home Pricing Price lists Checkout Forms Submissions Settings Features Plans Cre…" at bounding box center [325, 266] width 651 height 533
click at [324, 146] on input "0" at bounding box center [337, 143] width 55 height 12
type input "1"
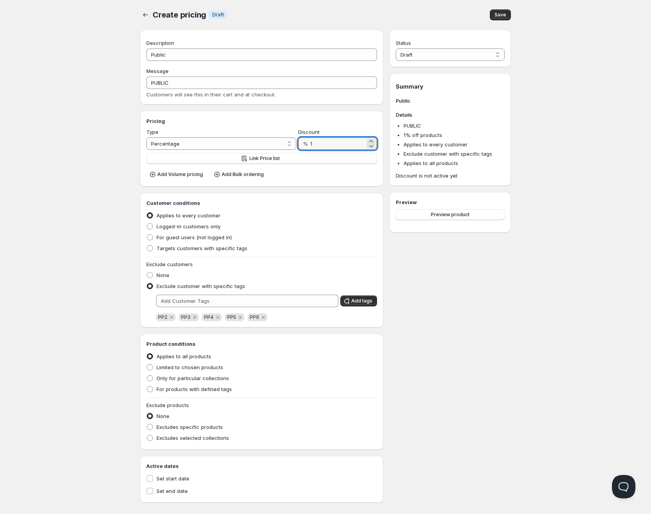
click at [87, 151] on div "Home Pricing Price lists Checkout Forms Submissions Settings Features Plans Cre…" at bounding box center [325, 261] width 651 height 522
click at [499, 18] on button "Save" at bounding box center [500, 14] width 21 height 11
click at [223, 177] on span "Add Bulk ordering" at bounding box center [243, 174] width 42 height 6
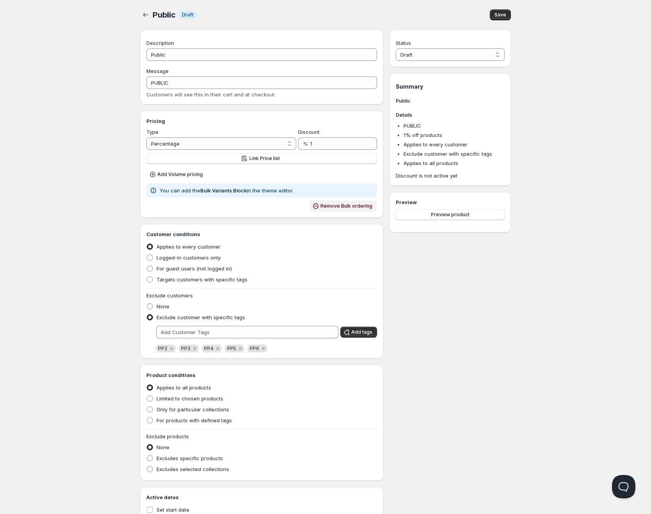
click at [320, 204] on icon "button" at bounding box center [316, 206] width 8 height 8
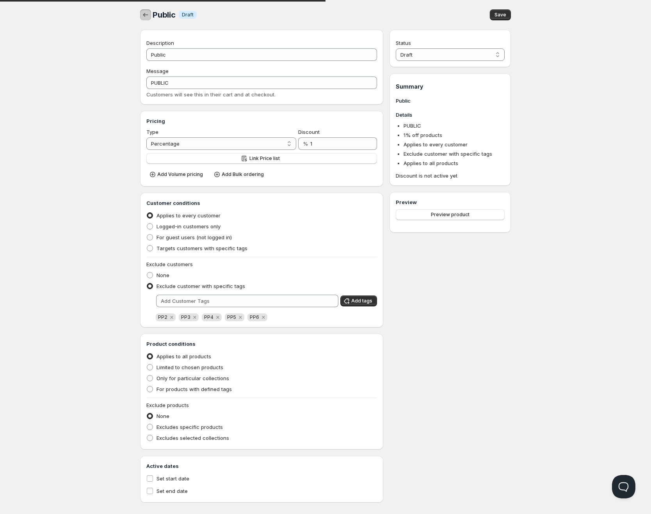
click at [145, 14] on icon "button" at bounding box center [145, 15] width 5 height 4
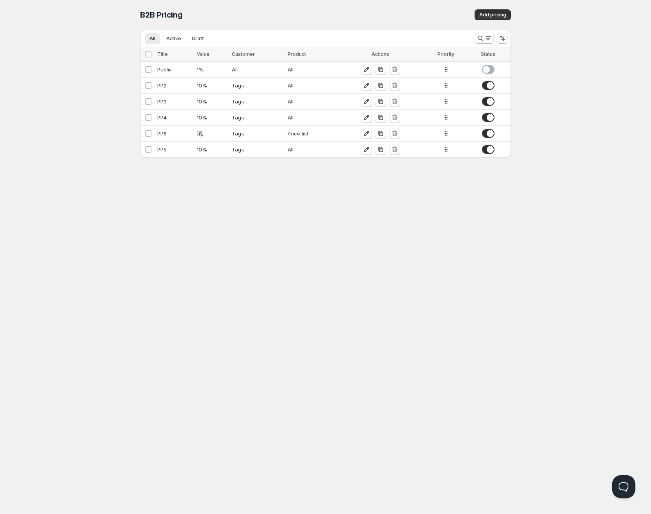
click at [370, 234] on div "Home Pricing Price lists Checkout Forms Submissions Settings Features Plans B2B…" at bounding box center [325, 257] width 651 height 514
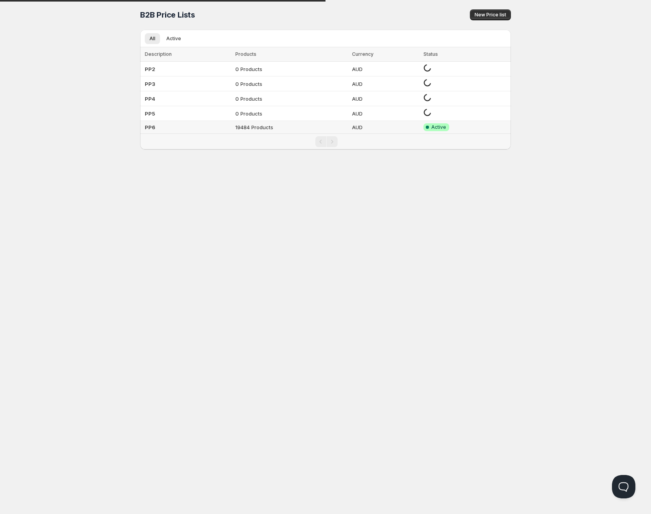
click at [153, 127] on b "PP6" at bounding box center [150, 127] width 11 height 6
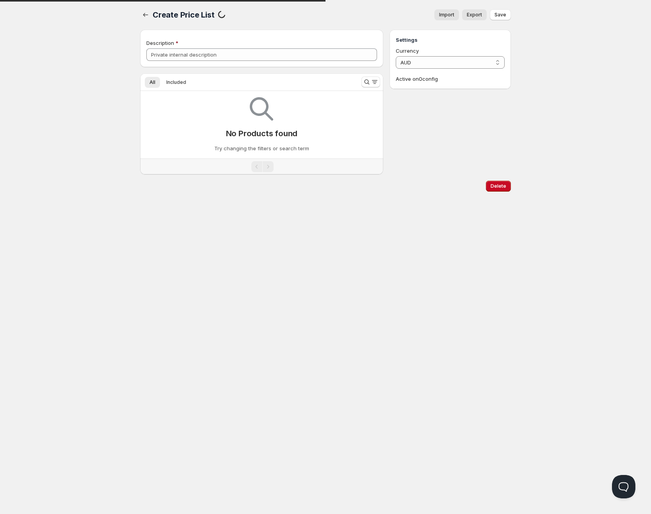
type input "PP6"
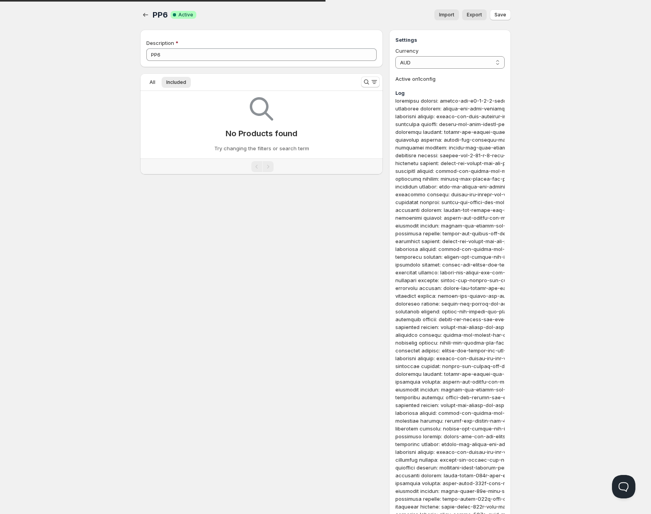
click at [380, 81] on div at bounding box center [370, 82] width 25 height 16
click at [369, 83] on icon "Search and filter results" at bounding box center [366, 82] width 8 height 8
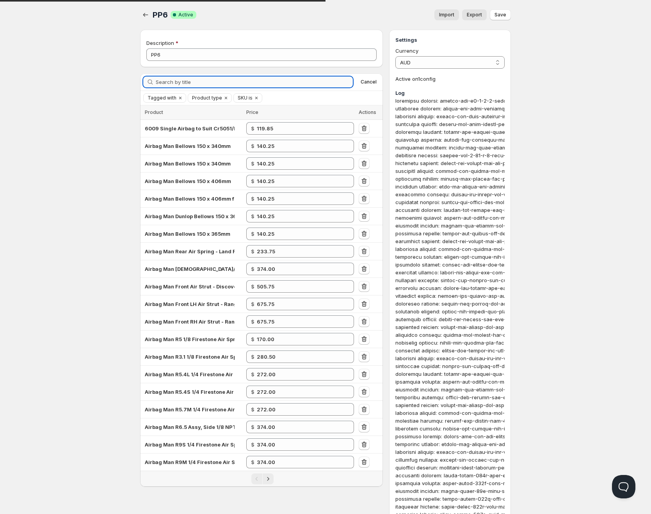
click at [213, 83] on input "Search by title" at bounding box center [254, 81] width 197 height 11
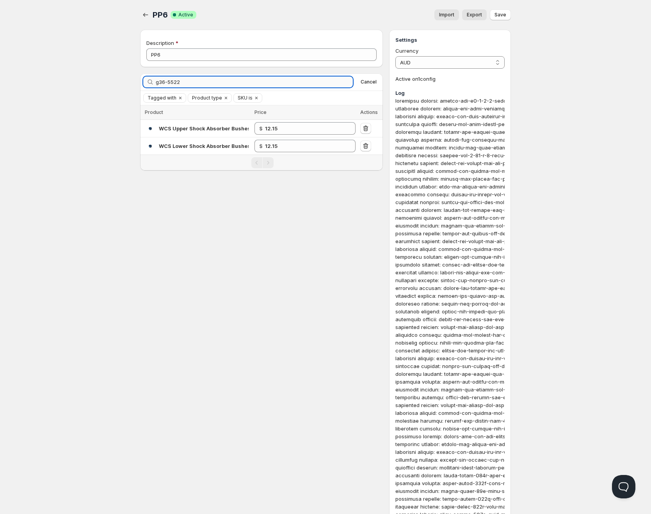
drag, startPoint x: 212, startPoint y: 84, endPoint x: 181, endPoint y: 81, distance: 31.4
click at [181, 81] on input "g36-5522" at bounding box center [254, 81] width 197 height 11
drag, startPoint x: 209, startPoint y: 79, endPoint x: 133, endPoint y: 81, distance: 76.1
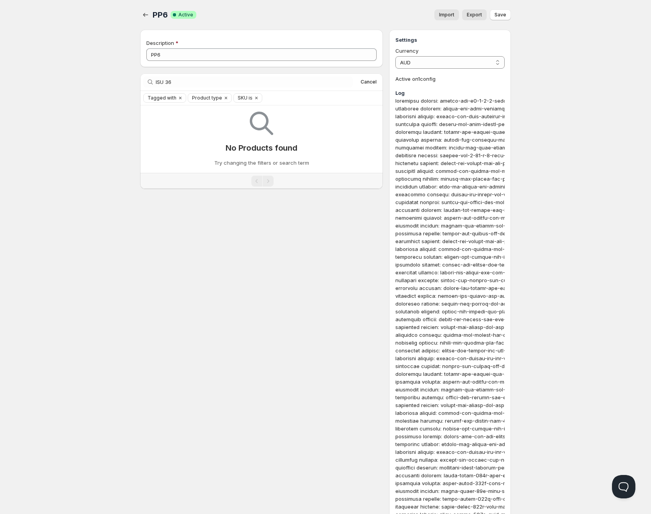
click at [225, 99] on icon "Clear" at bounding box center [226, 98] width 6 height 6
click at [179, 98] on icon "Clear" at bounding box center [180, 98] width 6 height 6
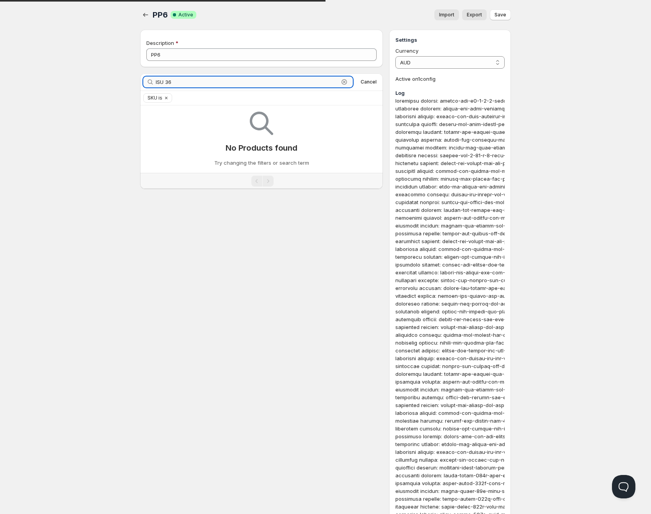
click at [174, 83] on input "ISU 36" at bounding box center [247, 81] width 183 height 11
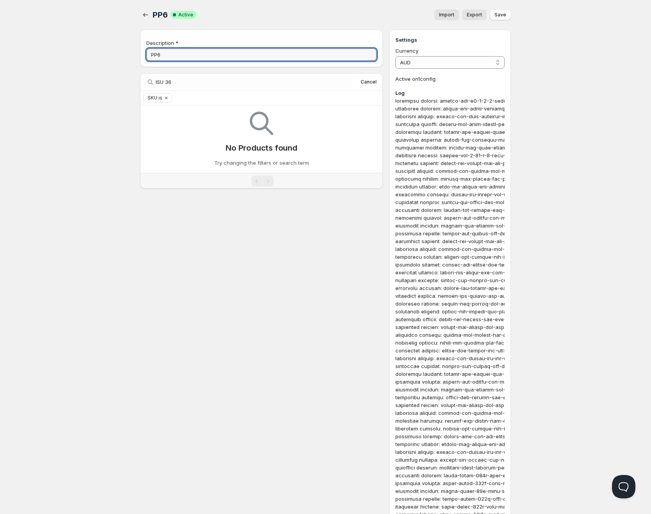
drag, startPoint x: 166, startPoint y: 55, endPoint x: 117, endPoint y: 56, distance: 48.8
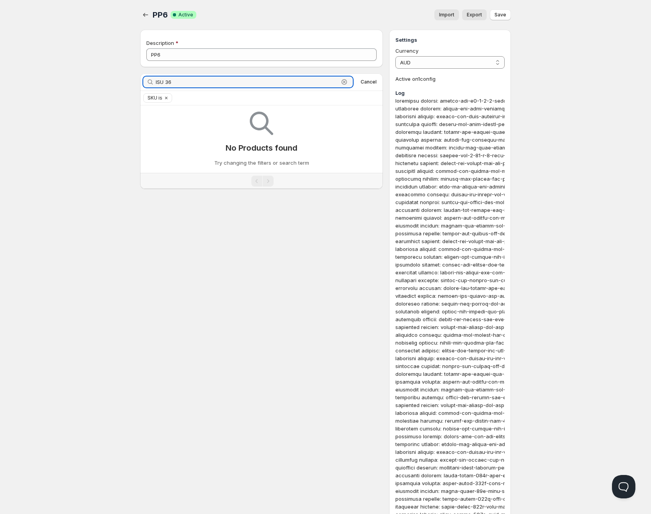
drag, startPoint x: 132, startPoint y: 79, endPoint x: 99, endPoint y: 81, distance: 33.2
paste input "TB-COM-PR-ASM0"
type input "TB-COM-PR-ASM0"
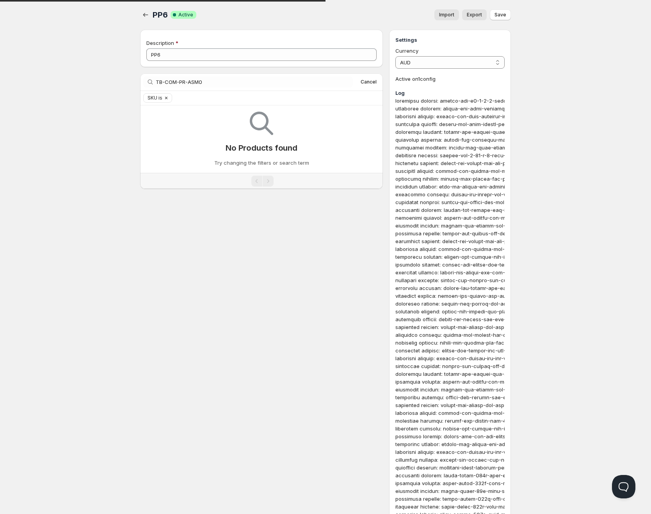
click at [168, 98] on icon "Clear" at bounding box center [166, 98] width 6 height 6
drag, startPoint x: 375, startPoint y: 81, endPoint x: 277, endPoint y: 98, distance: 98.9
click at [375, 81] on span "Cancel" at bounding box center [368, 82] width 16 height 6
click at [366, 78] on button "Search and filter results" at bounding box center [370, 81] width 19 height 11
click at [185, 45] on div "Description" at bounding box center [261, 43] width 230 height 8
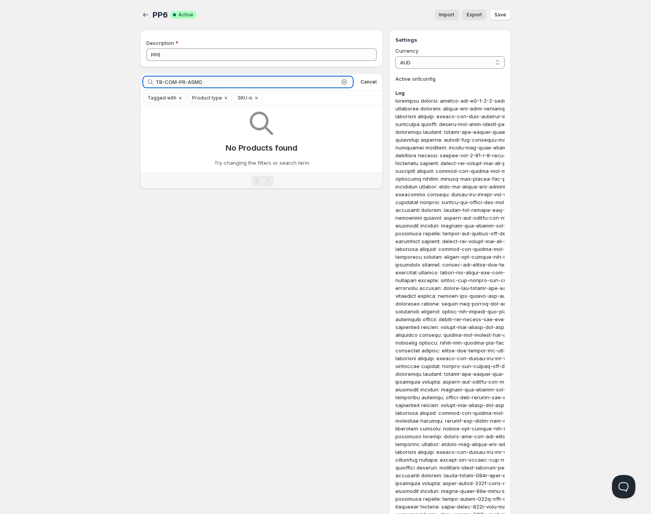
click at [186, 82] on input "TB-COM-PR-ASM0" at bounding box center [247, 81] width 183 height 11
paste input "WCS-[US_STATE]-RG"
type input "WCS-[US_STATE]-RG"
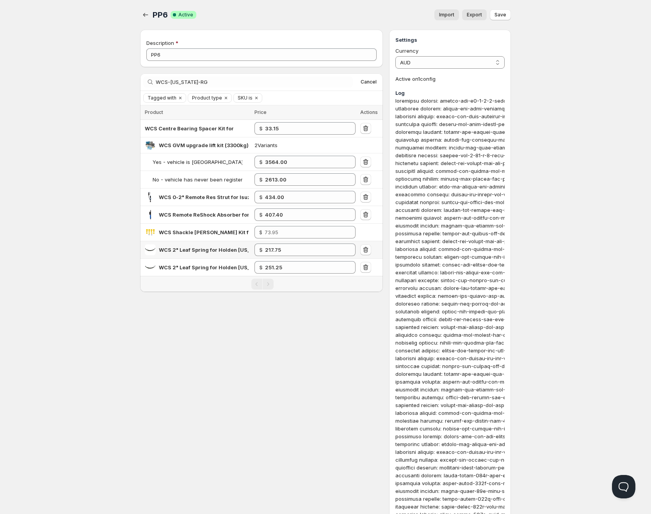
click at [199, 250] on span "WCS 2" Leaf Spring for Holden [US_STATE] RG (06/2012-2020) [300kg Constant]" at bounding box center [263, 250] width 208 height 6
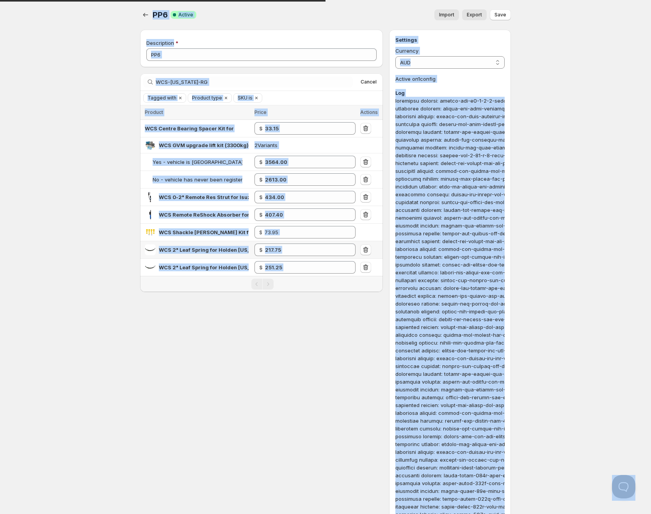
click at [186, 247] on span "WCS 2" Leaf Spring for Holden [US_STATE] RG (06/2012-2020) [300kg Constant]" at bounding box center [263, 250] width 208 height 6
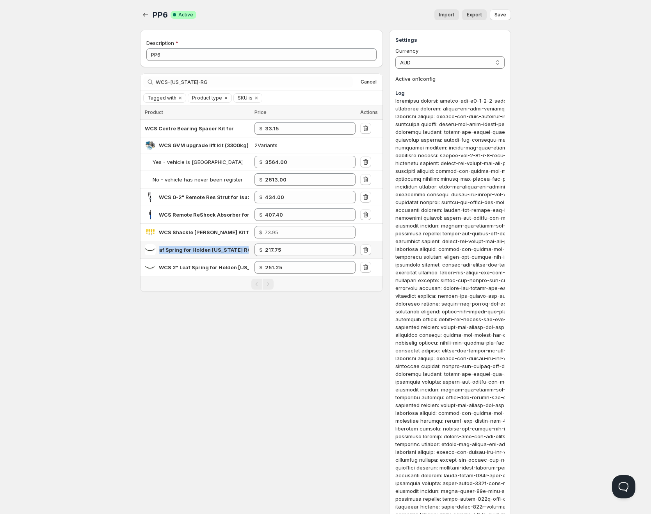
scroll to position [0, 47]
drag, startPoint x: 159, startPoint y: 249, endPoint x: 252, endPoint y: 252, distance: 92.9
click at [252, 252] on td "WCS 2" Leaf Spring for Holden [US_STATE] RG (06/2012-2020) [300kg Constant]" at bounding box center [196, 250] width 112 height 18
copy span "WCS 2" Leaf Spring for Holden [US_STATE] RG (06/2012-20"
